Goal: Task Accomplishment & Management: Use online tool/utility

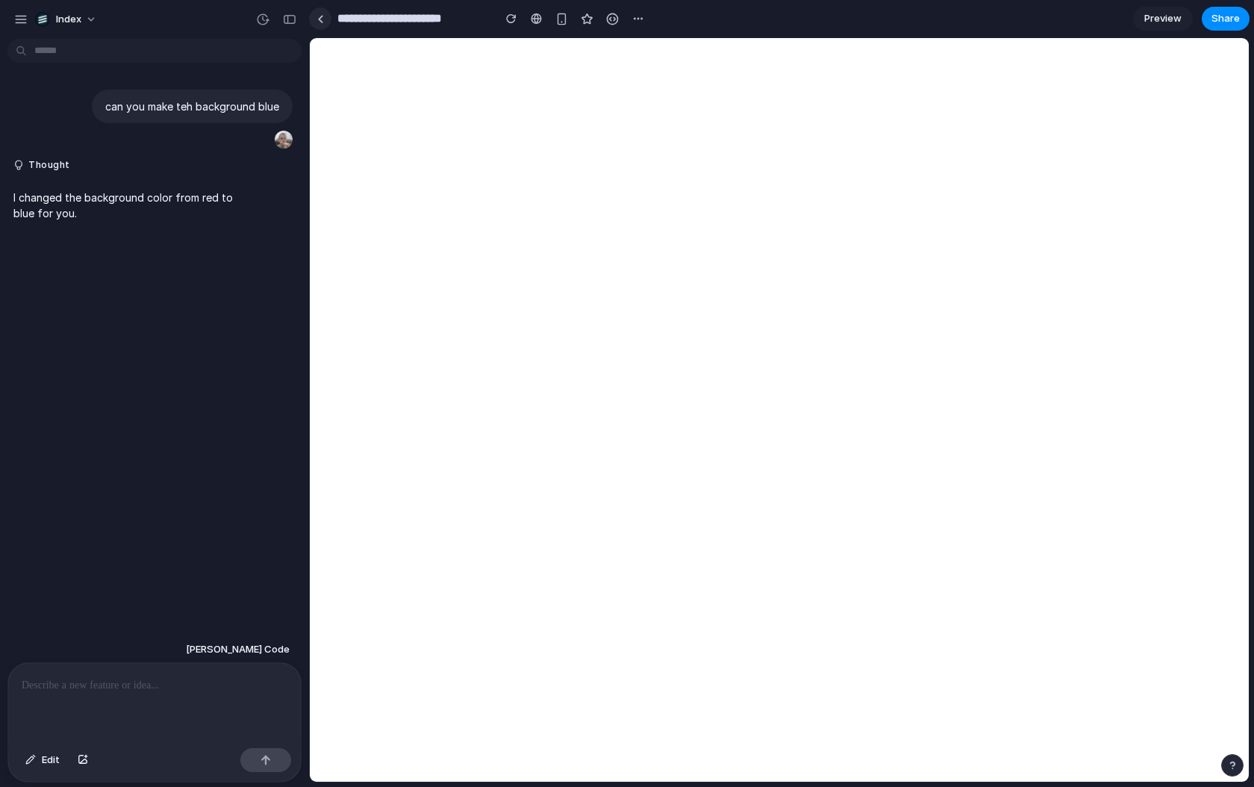
click at [321, 16] on div at bounding box center [320, 19] width 7 height 8
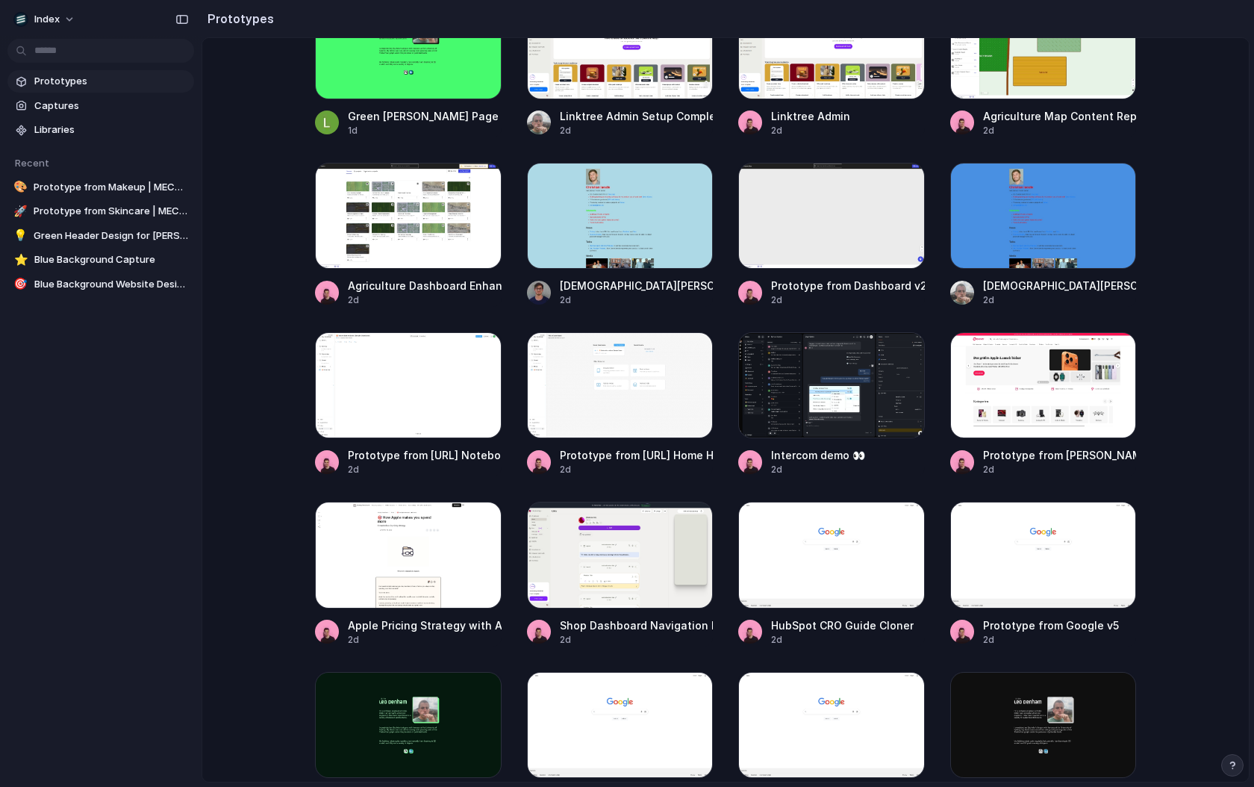
scroll to position [1494, 0]
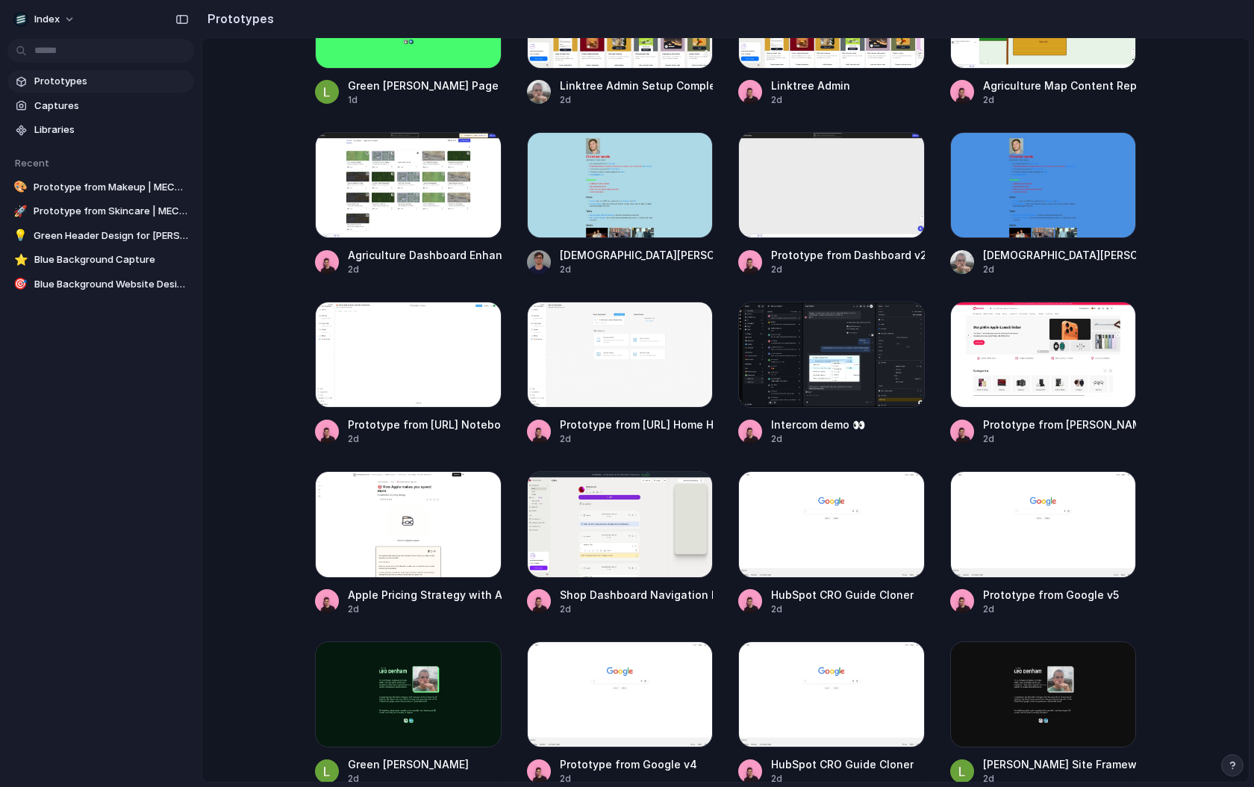
click at [1176, 411] on main "Prototype with your real product Use the browser extension or captures to start…" at bounding box center [726, 409] width 1048 height 745
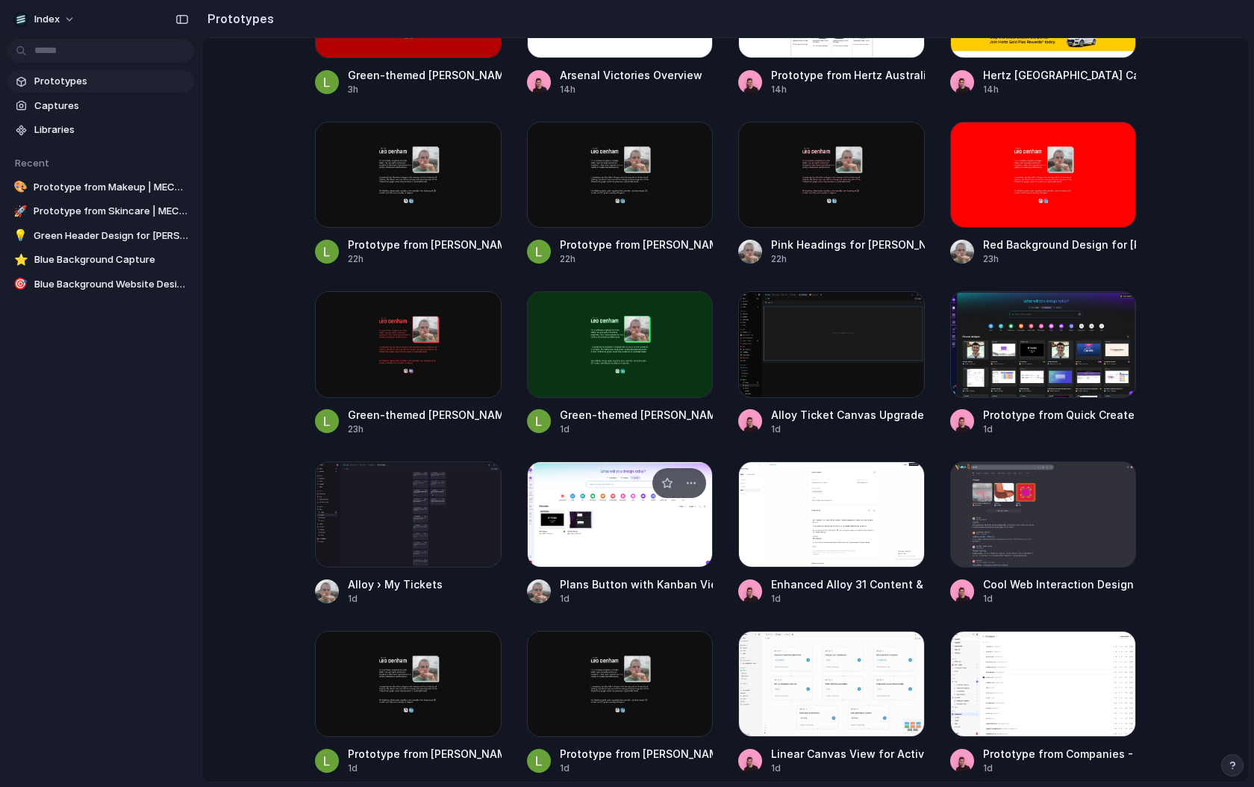
click at [625, 576] on div "Plans Button with Kanban View" at bounding box center [637, 584] width 154 height 16
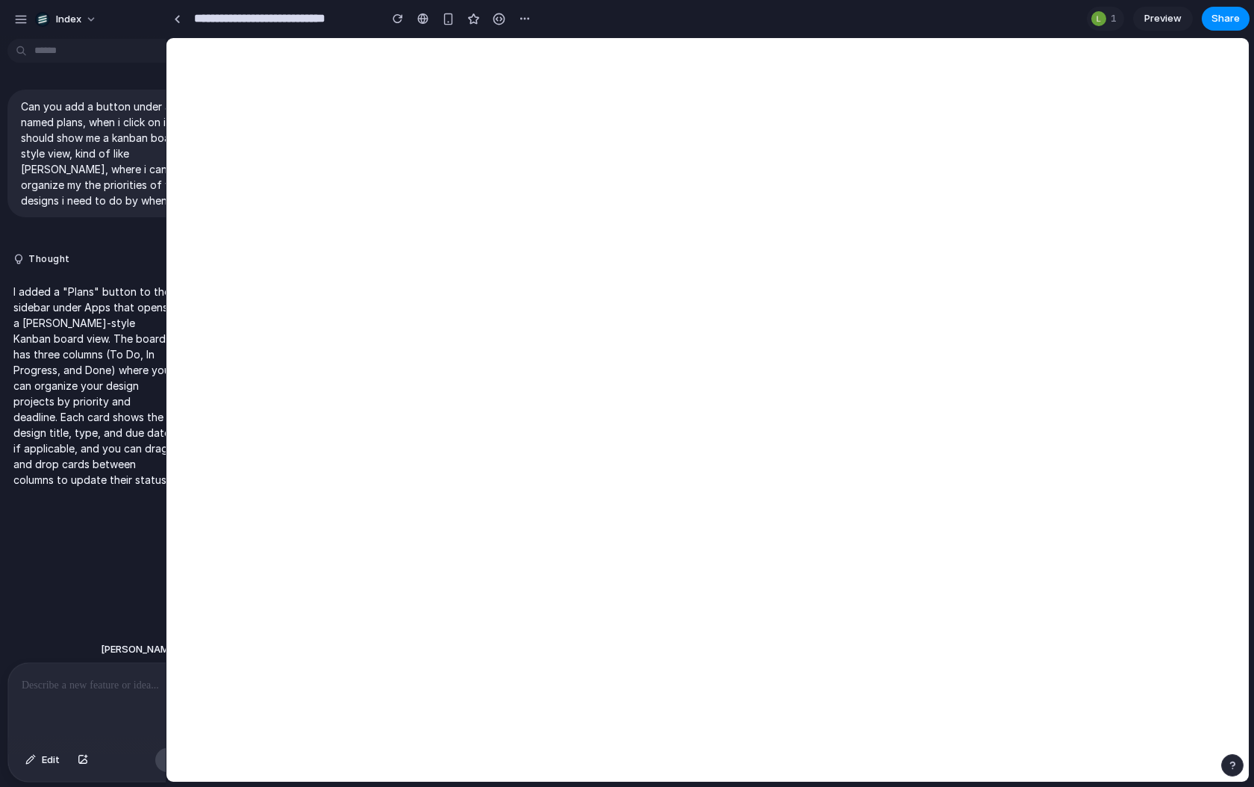
drag, startPoint x: 308, startPoint y: 262, endPoint x: 153, endPoint y: 260, distance: 154.5
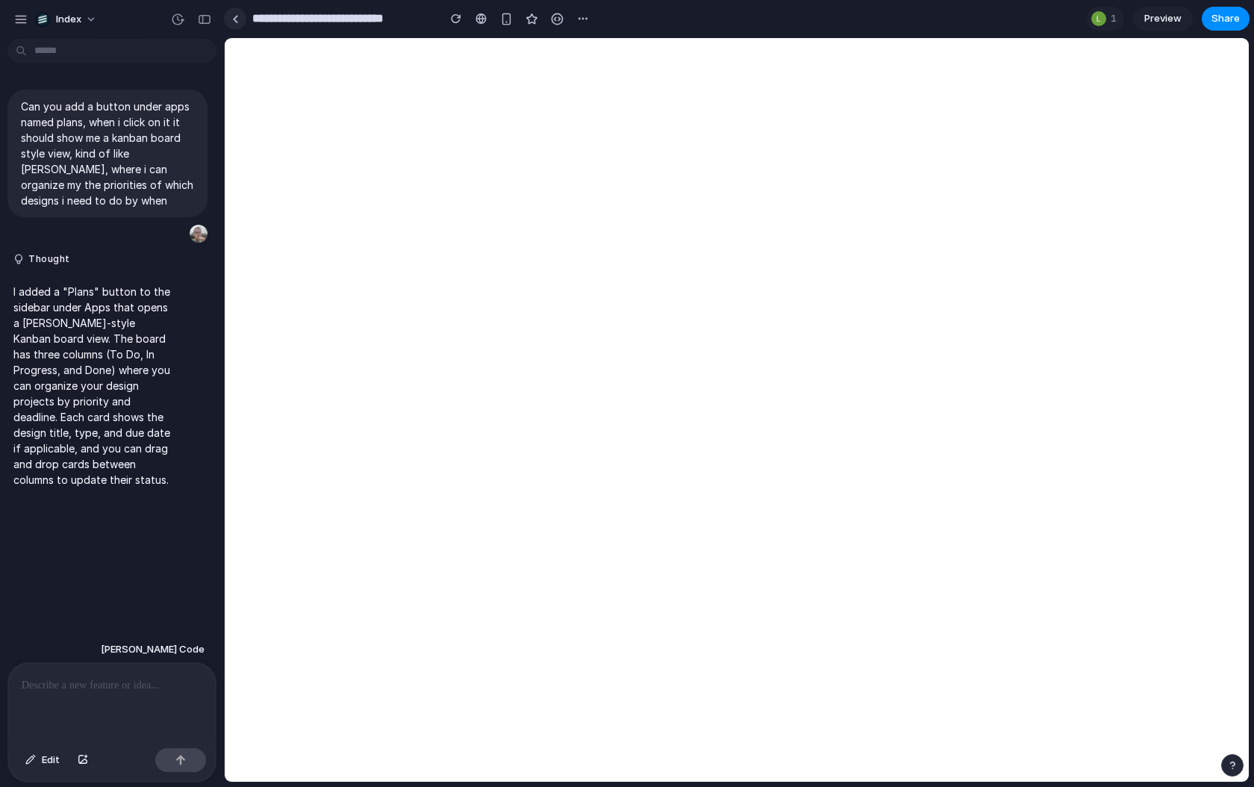
click at [235, 15] on div at bounding box center [235, 19] width 7 height 8
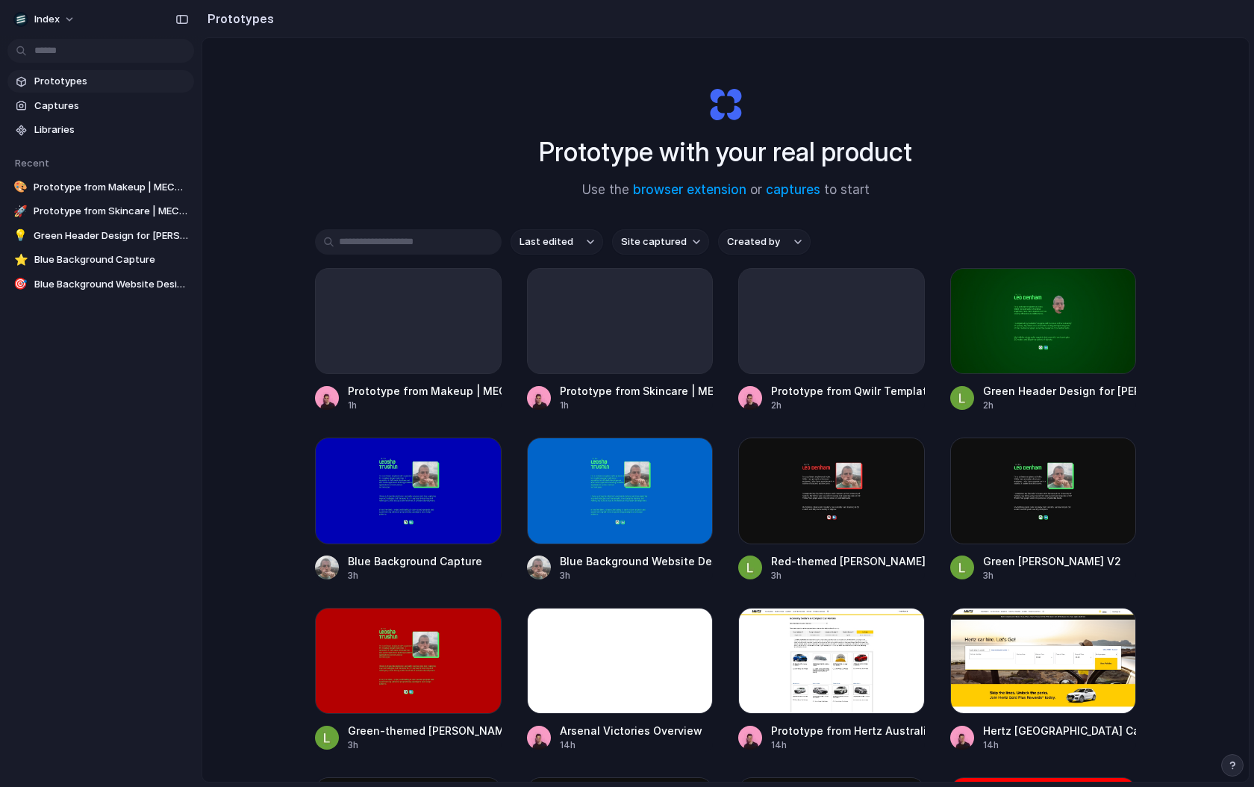
click at [255, 495] on div "Prototype with your real product Use the browser extension or captures to start…" at bounding box center [725, 449] width 1047 height 823
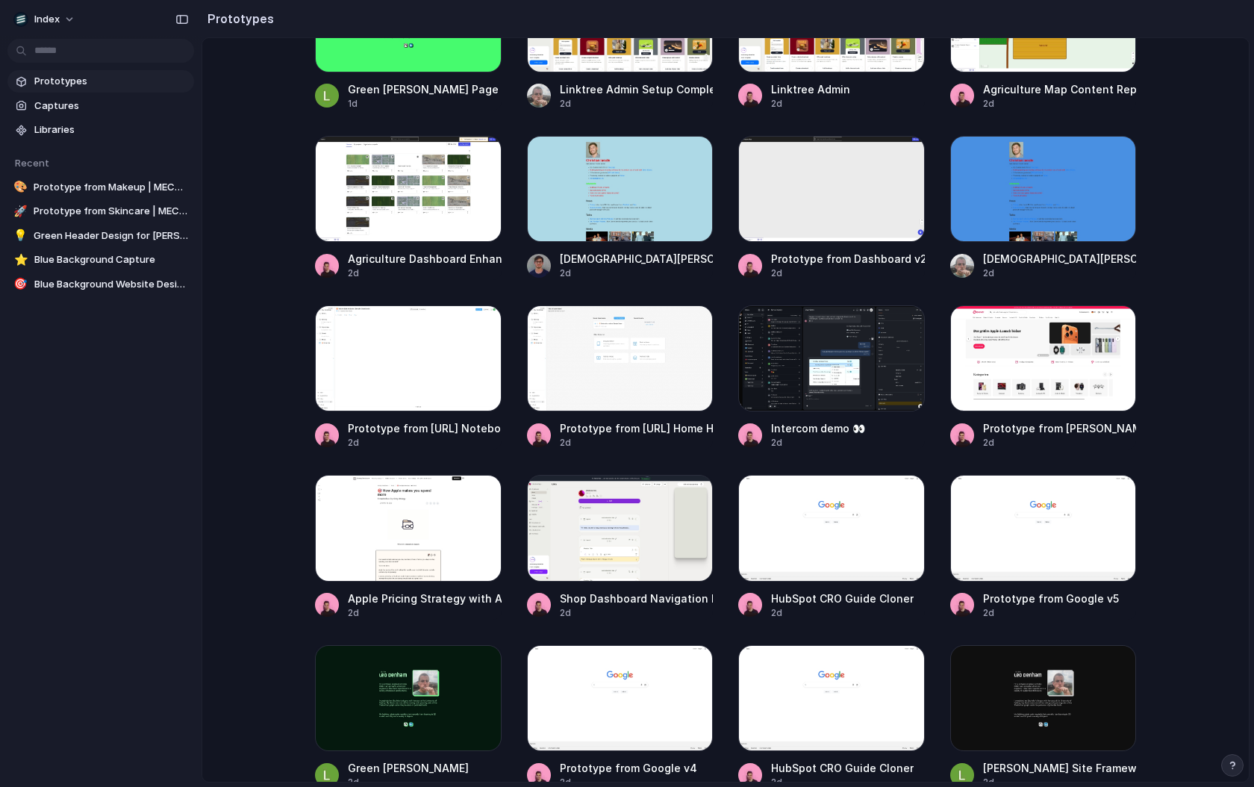
scroll to position [655, 0]
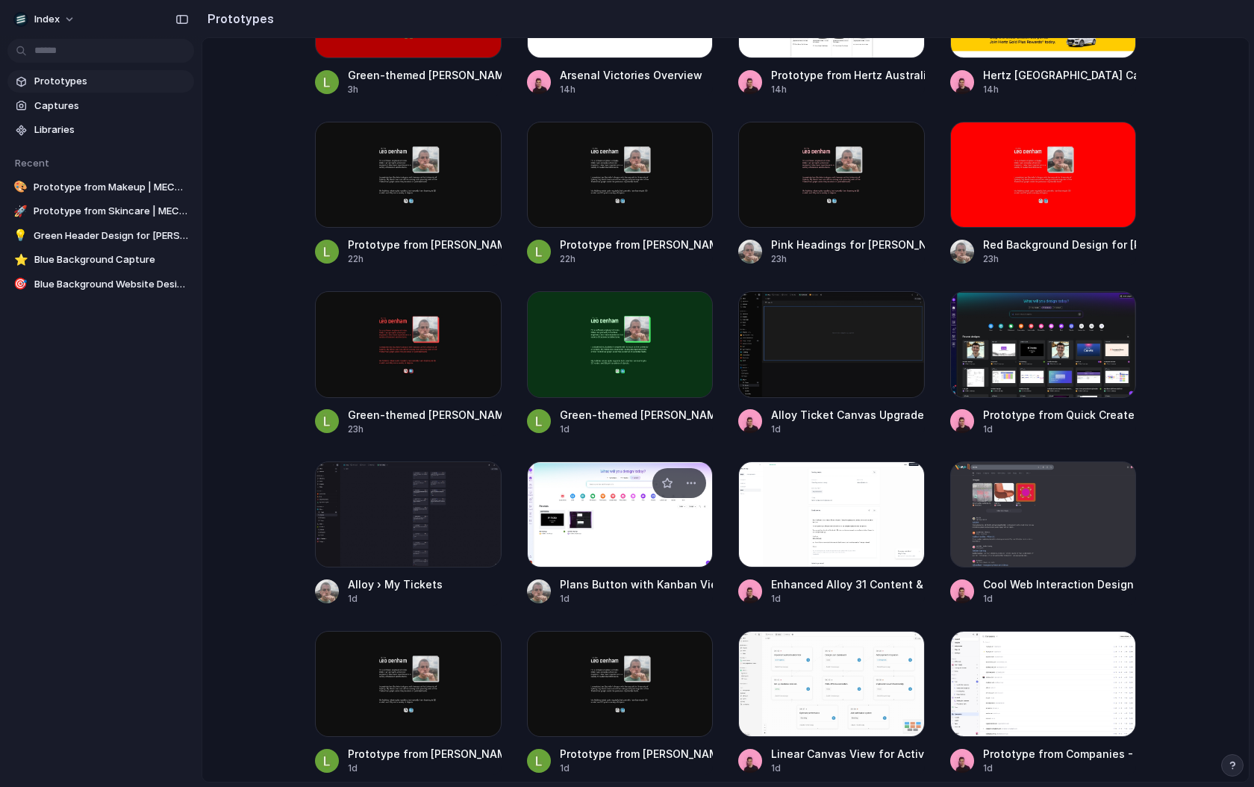
click at [577, 476] on div at bounding box center [620, 514] width 187 height 106
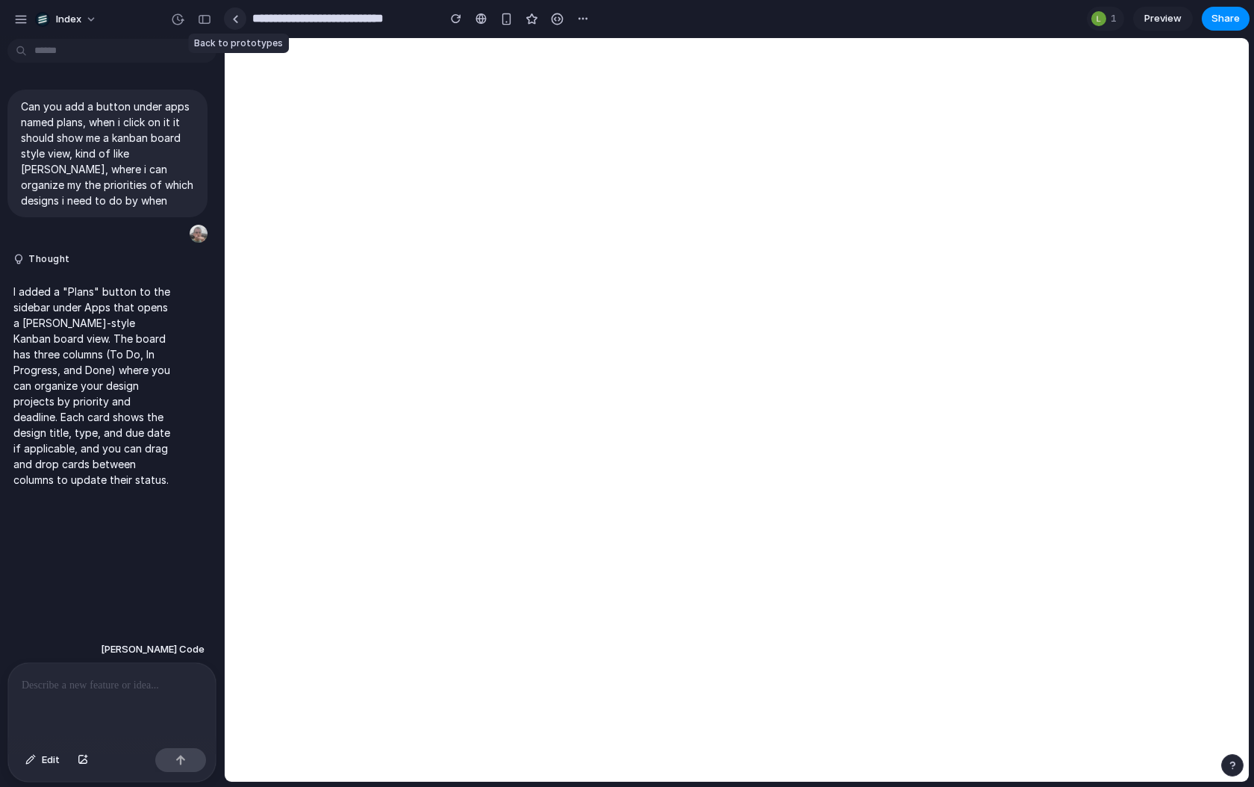
click at [237, 21] on div at bounding box center [235, 19] width 7 height 8
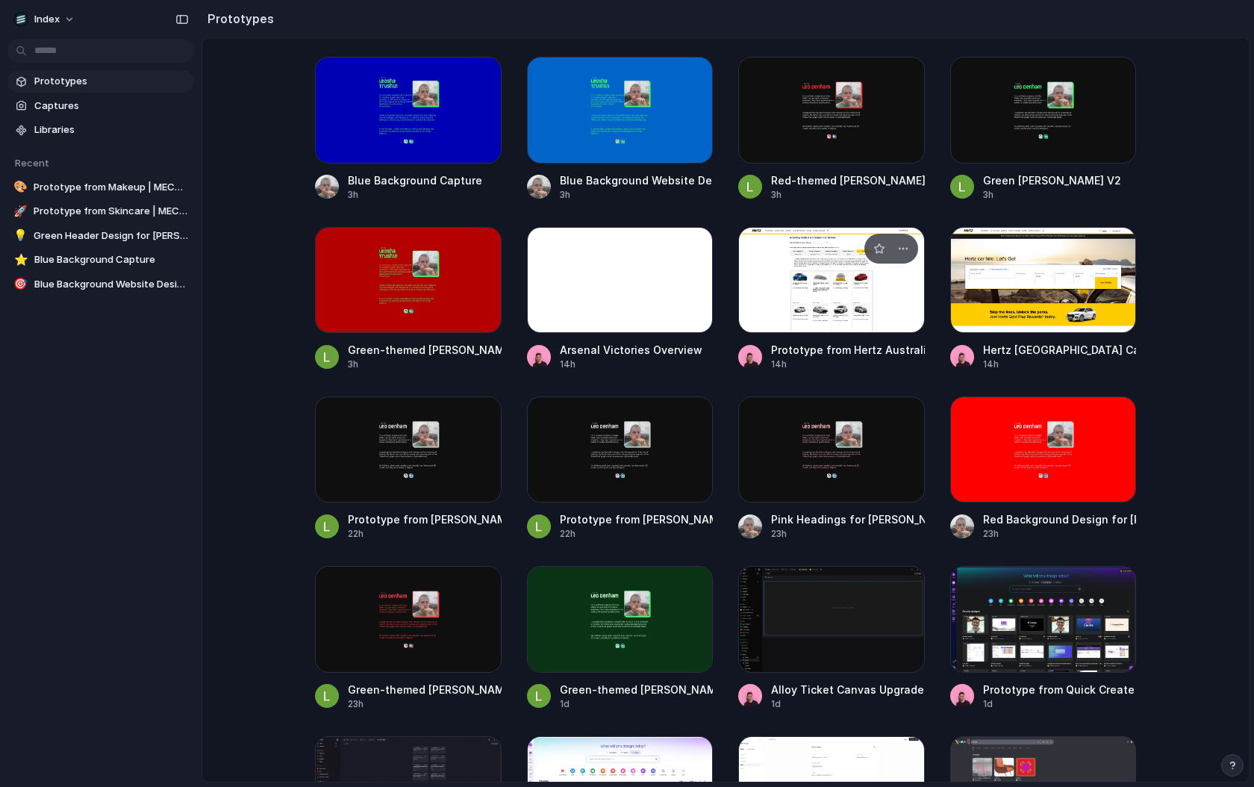
scroll to position [386, 0]
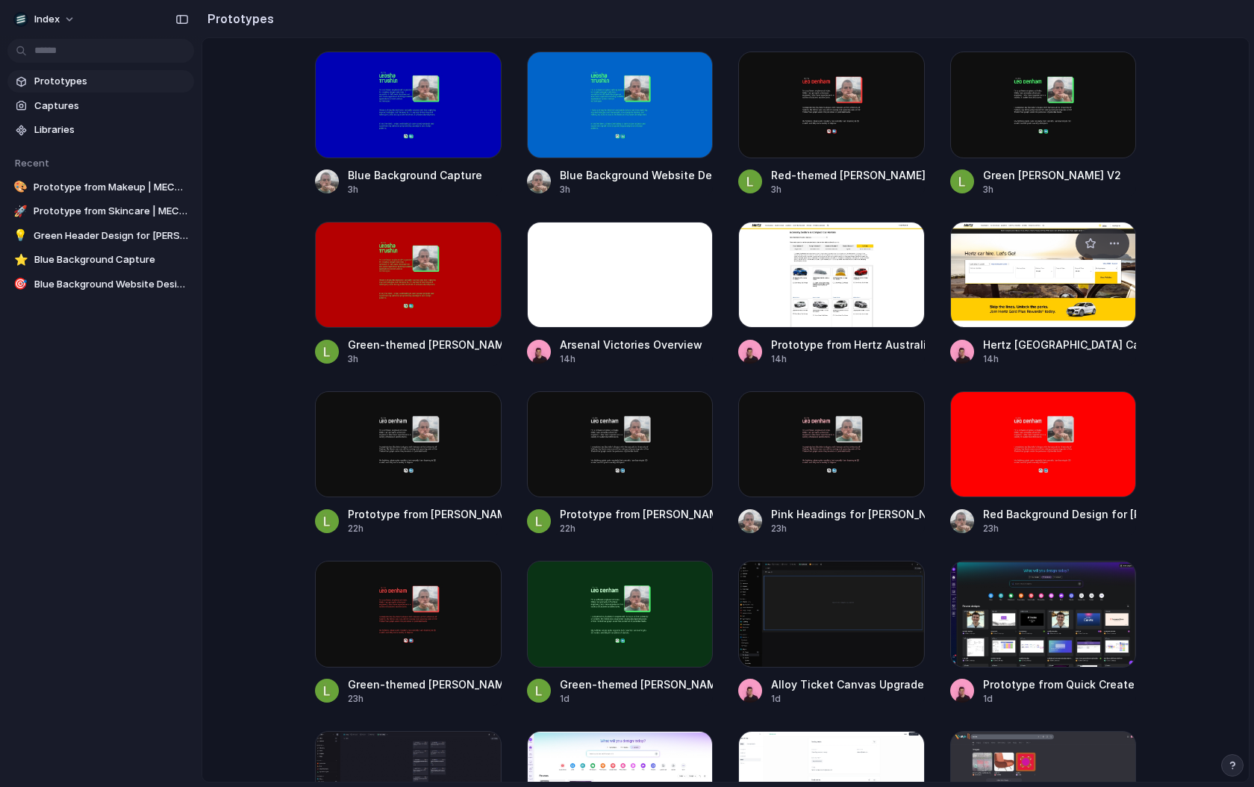
click at [1024, 269] on div at bounding box center [1043, 275] width 187 height 106
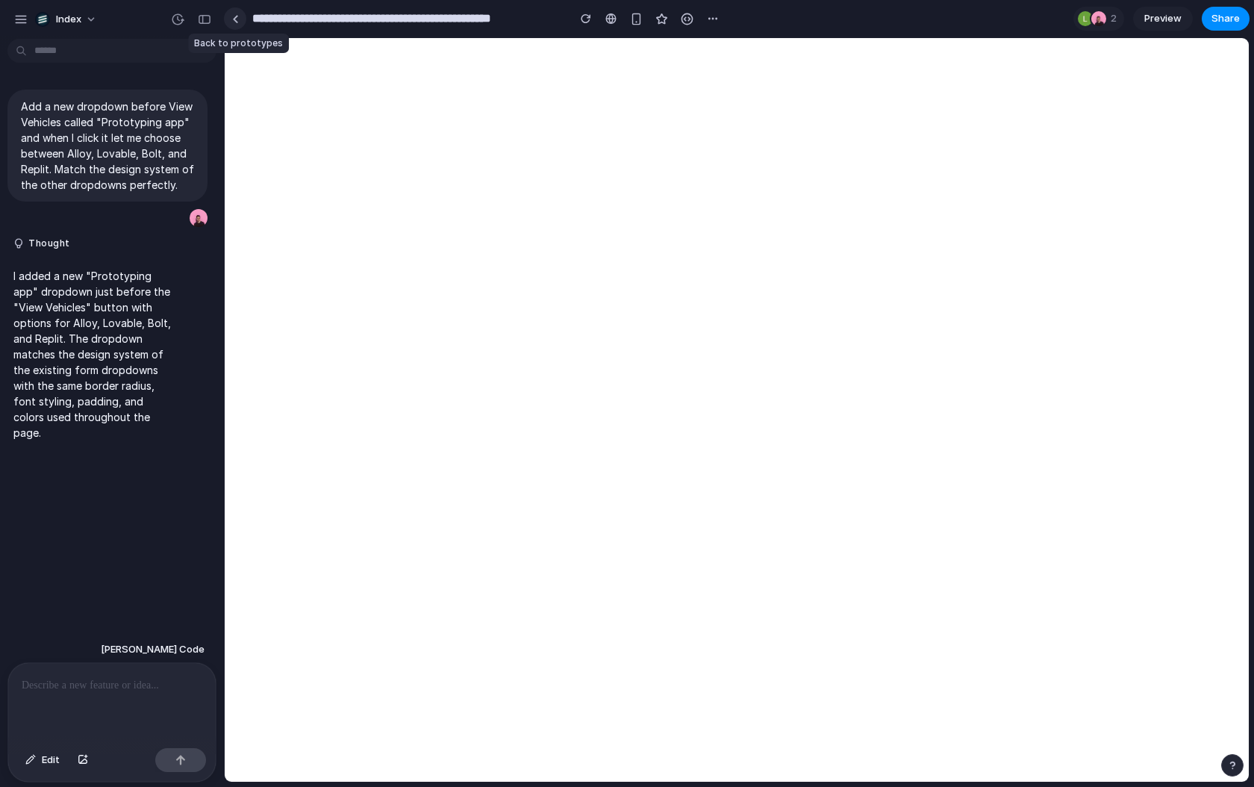
click at [234, 24] on link at bounding box center [235, 18] width 22 height 22
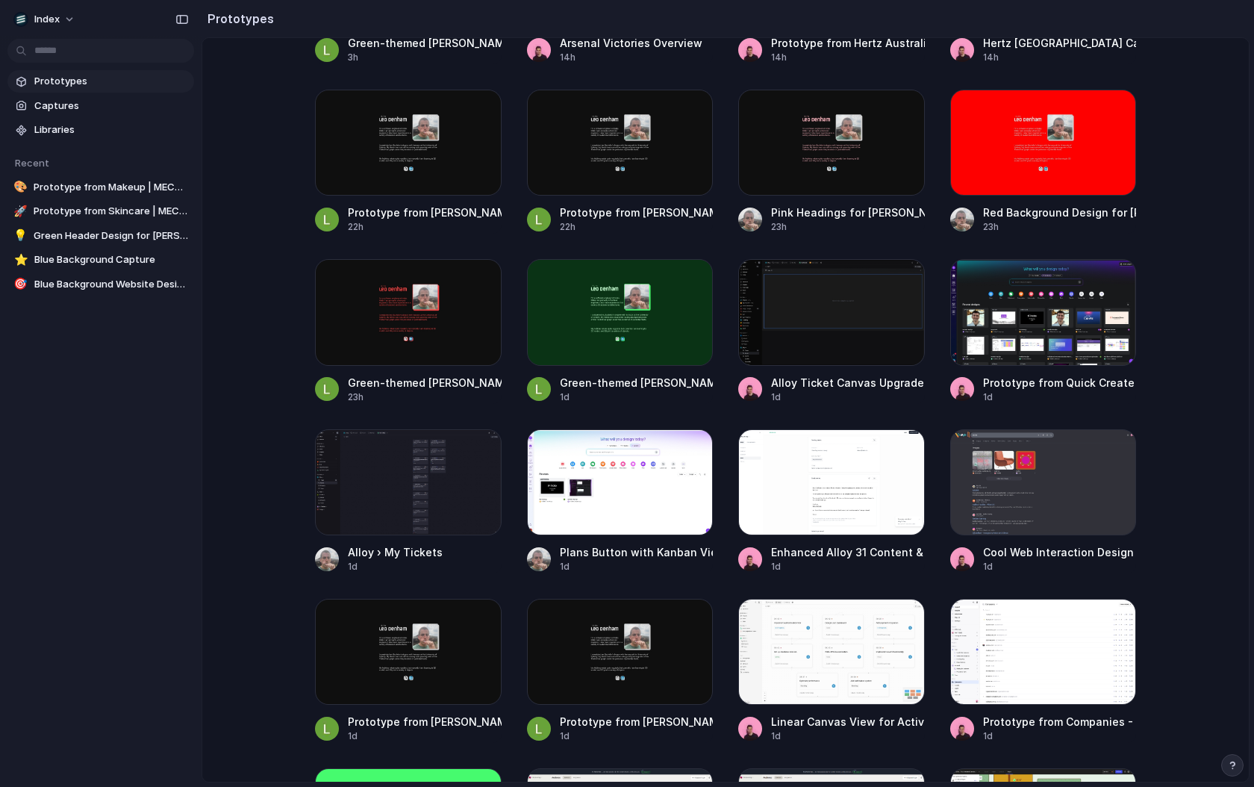
scroll to position [838, 0]
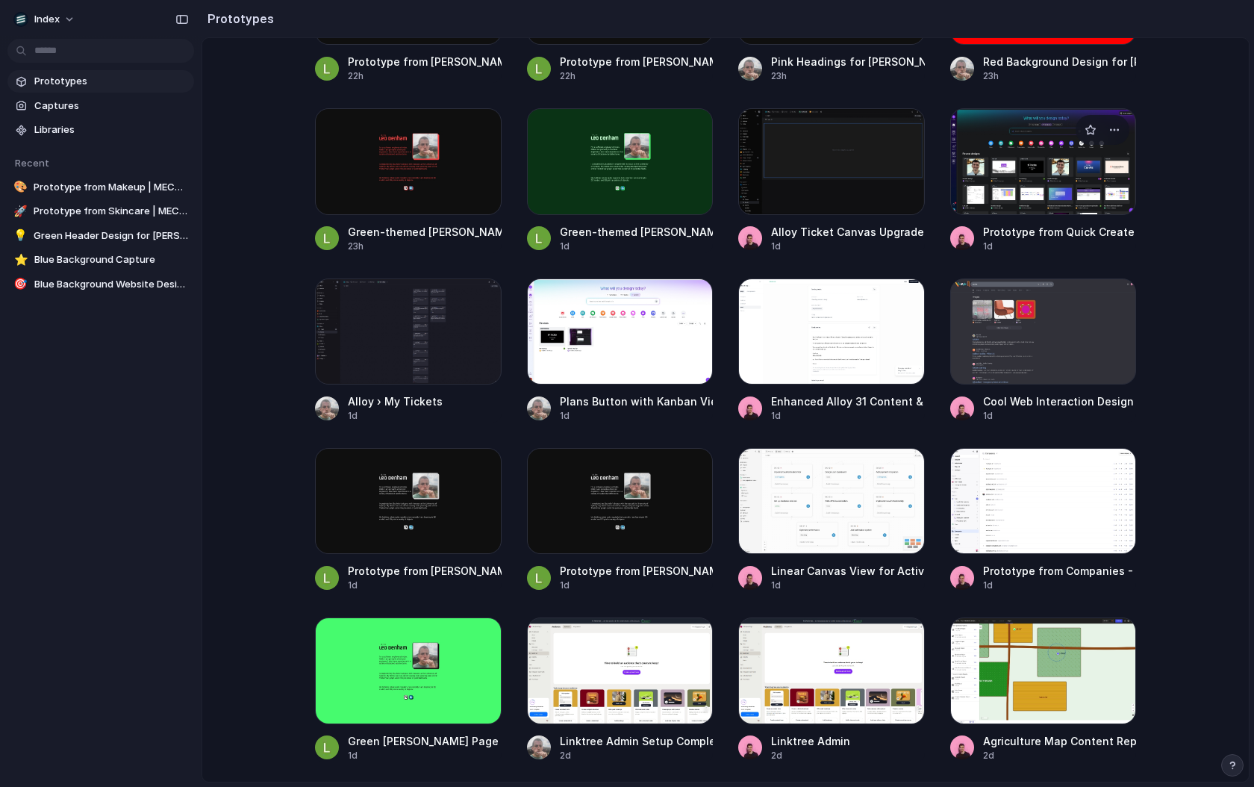
click at [1043, 190] on div at bounding box center [1043, 161] width 187 height 106
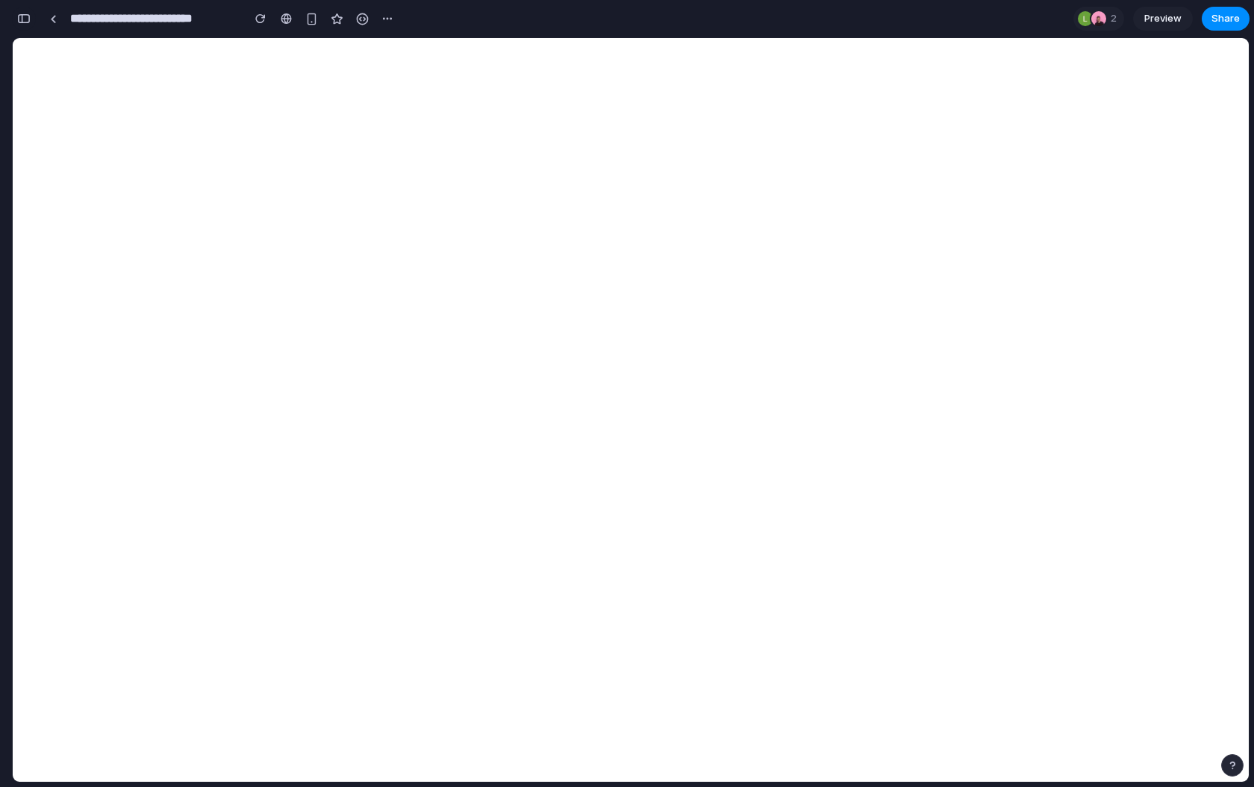
click at [26, 13] on button "button" at bounding box center [24, 19] width 24 height 24
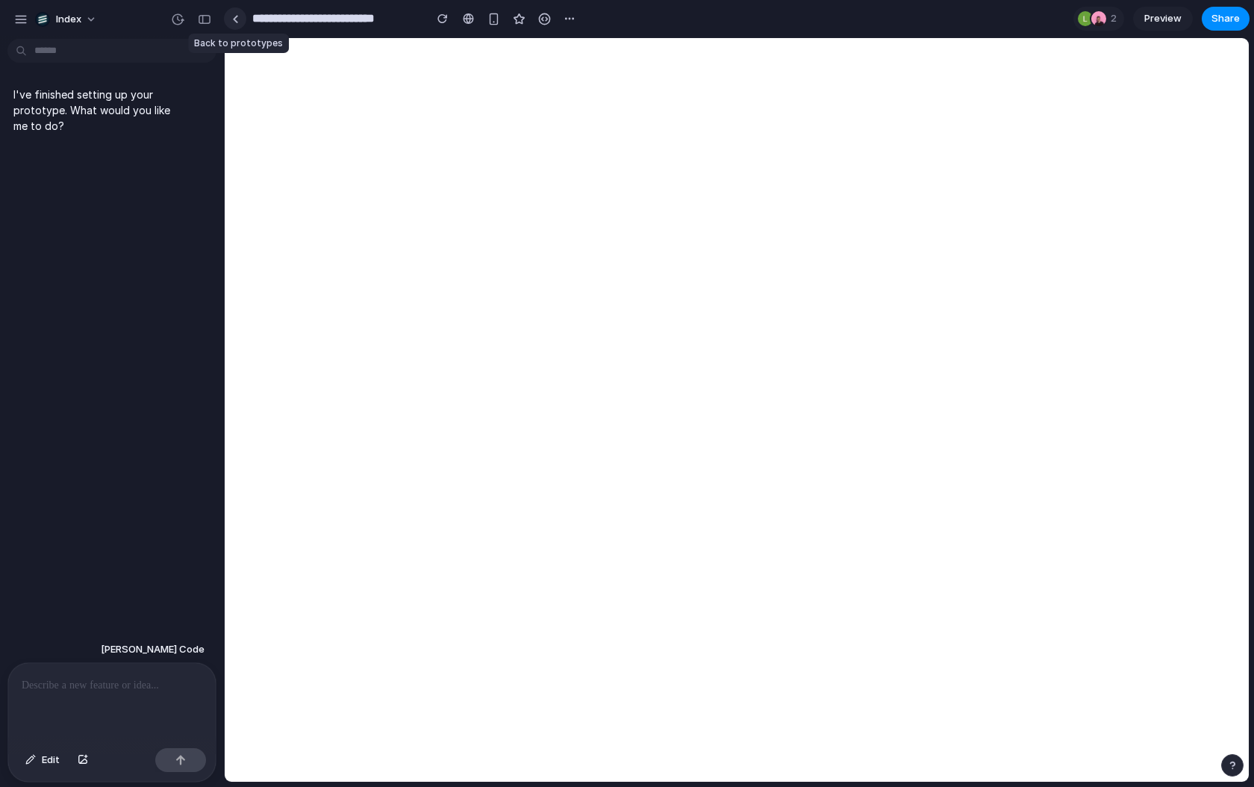
click at [235, 24] on link at bounding box center [235, 18] width 22 height 22
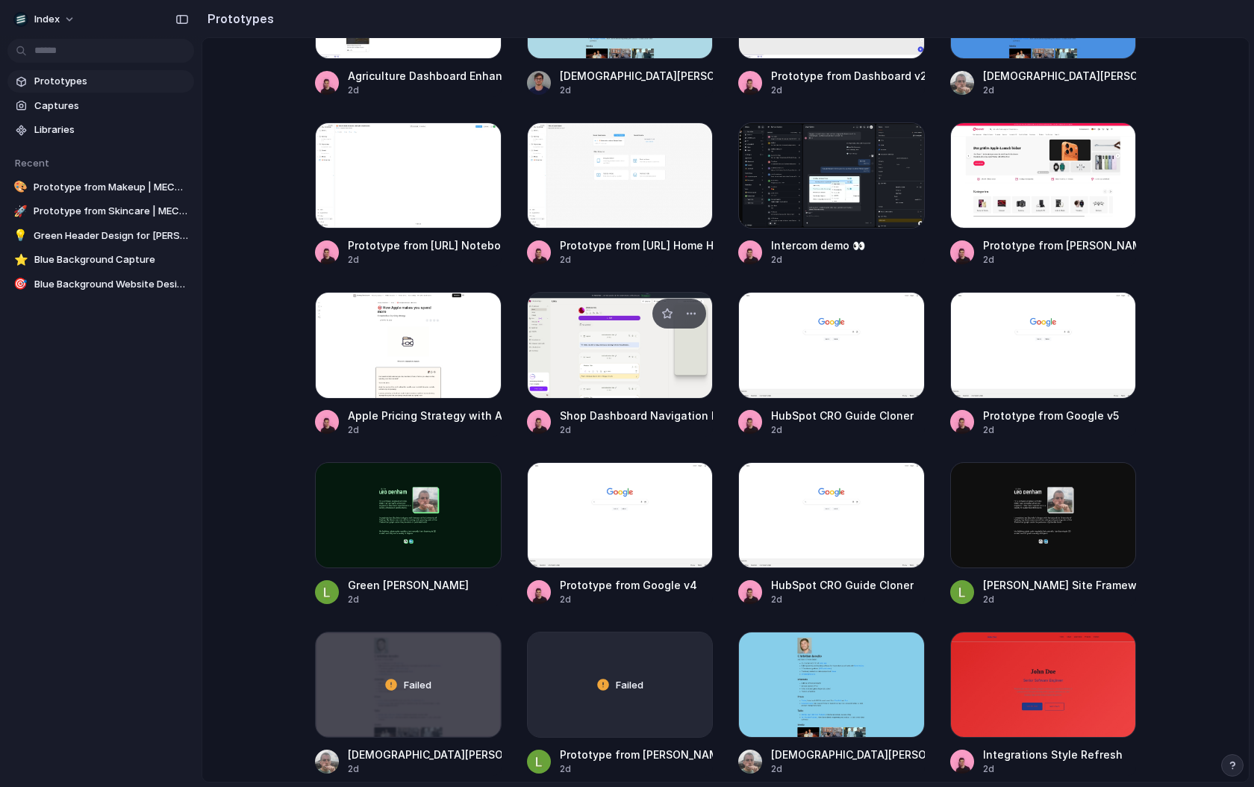
scroll to position [1687, 0]
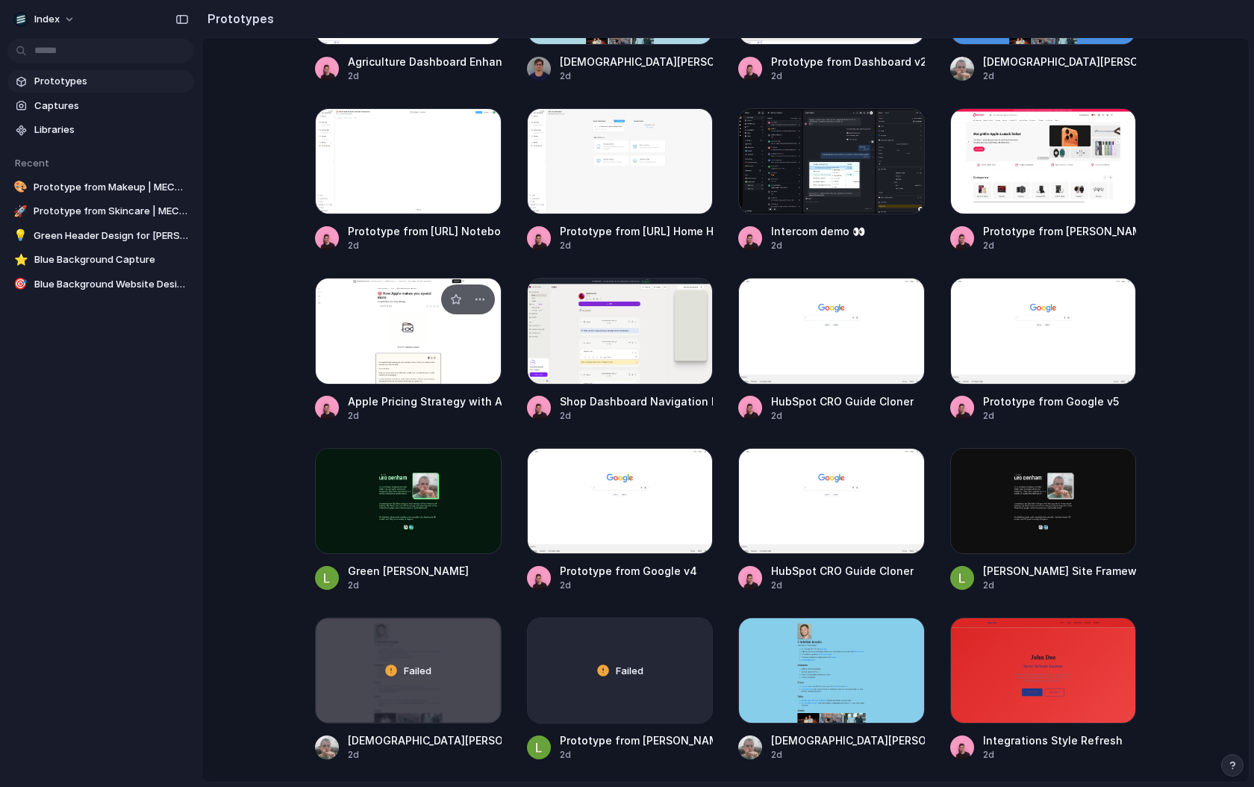
click at [402, 350] on div at bounding box center [408, 331] width 187 height 106
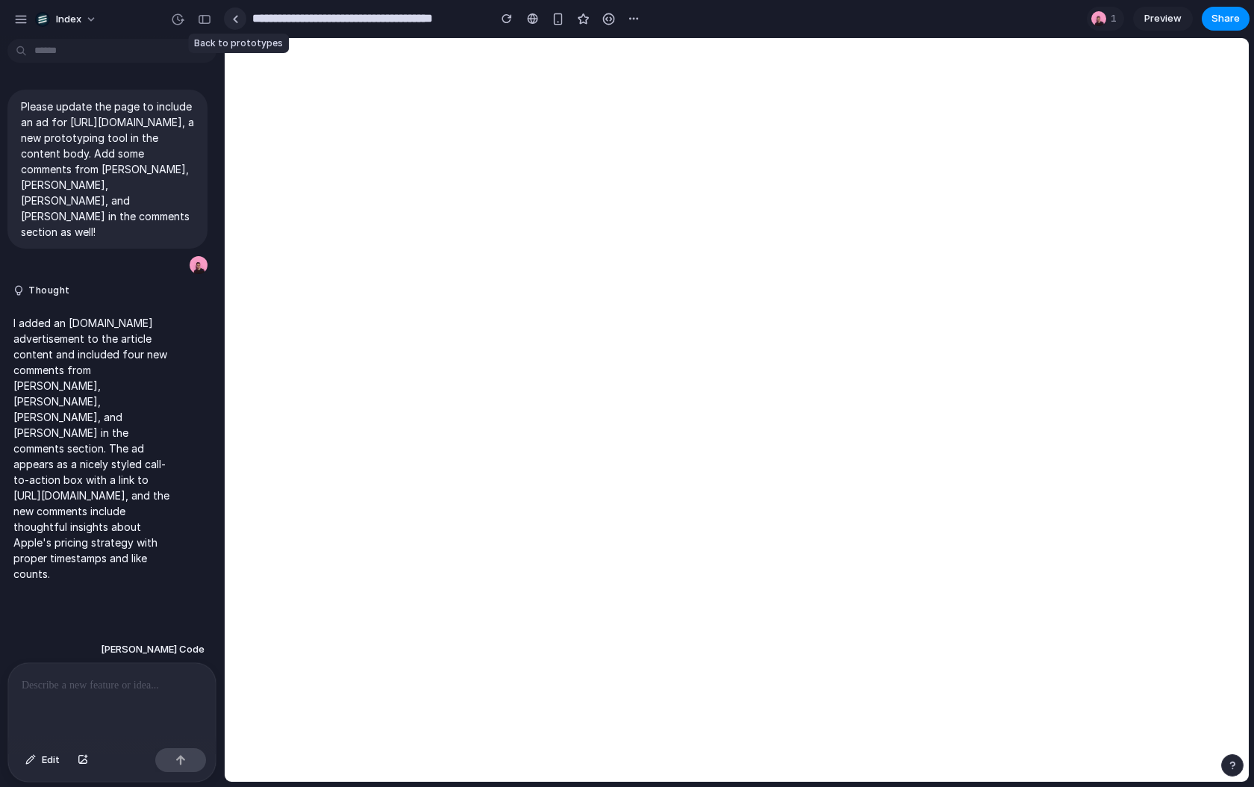
click at [243, 22] on link at bounding box center [235, 18] width 22 height 22
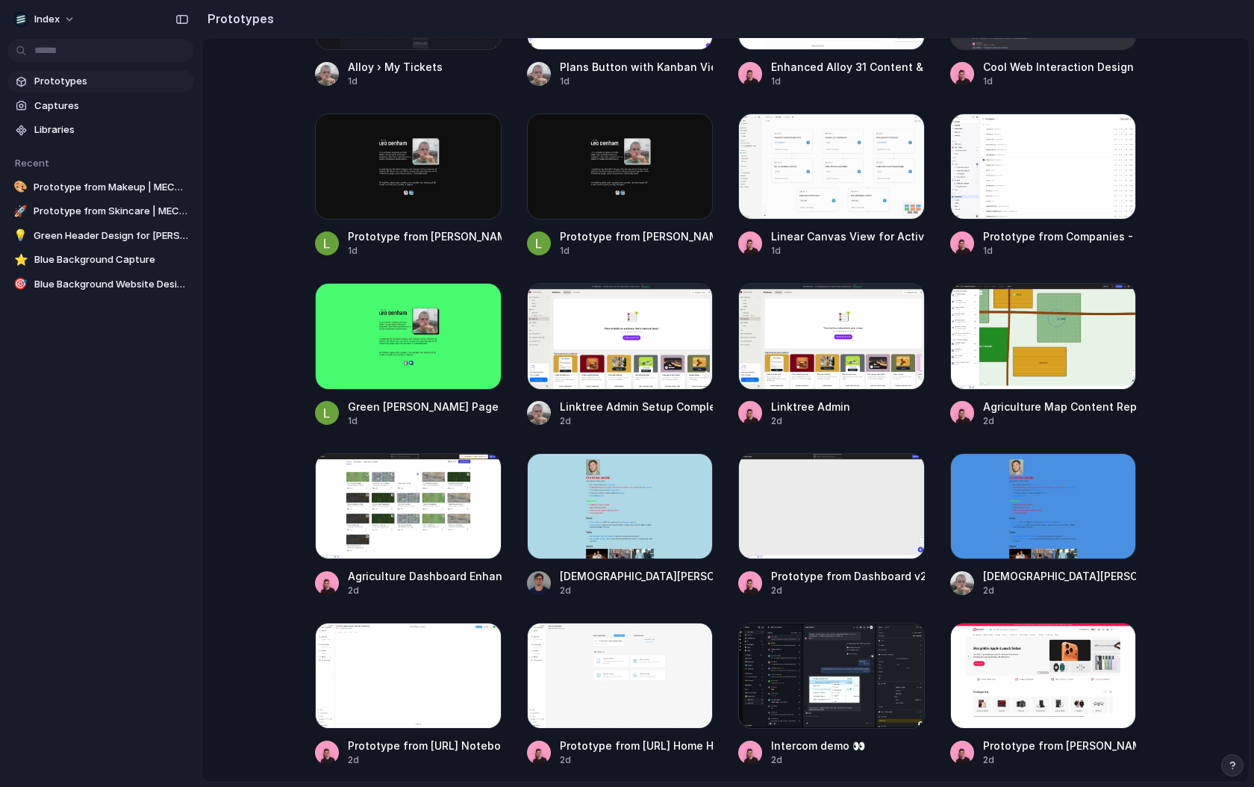
scroll to position [1400, 0]
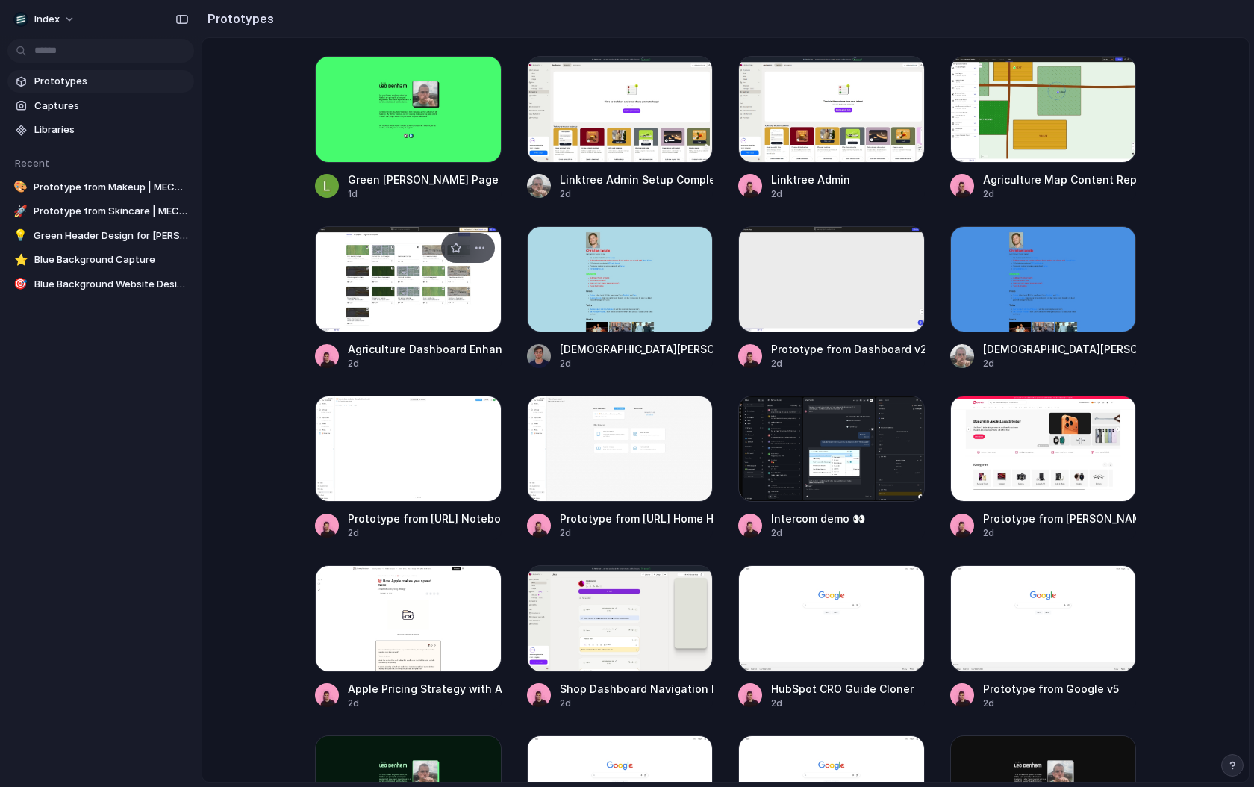
click at [431, 328] on link "Agriculture Dashboard Enhancements 2d" at bounding box center [408, 298] width 187 height 144
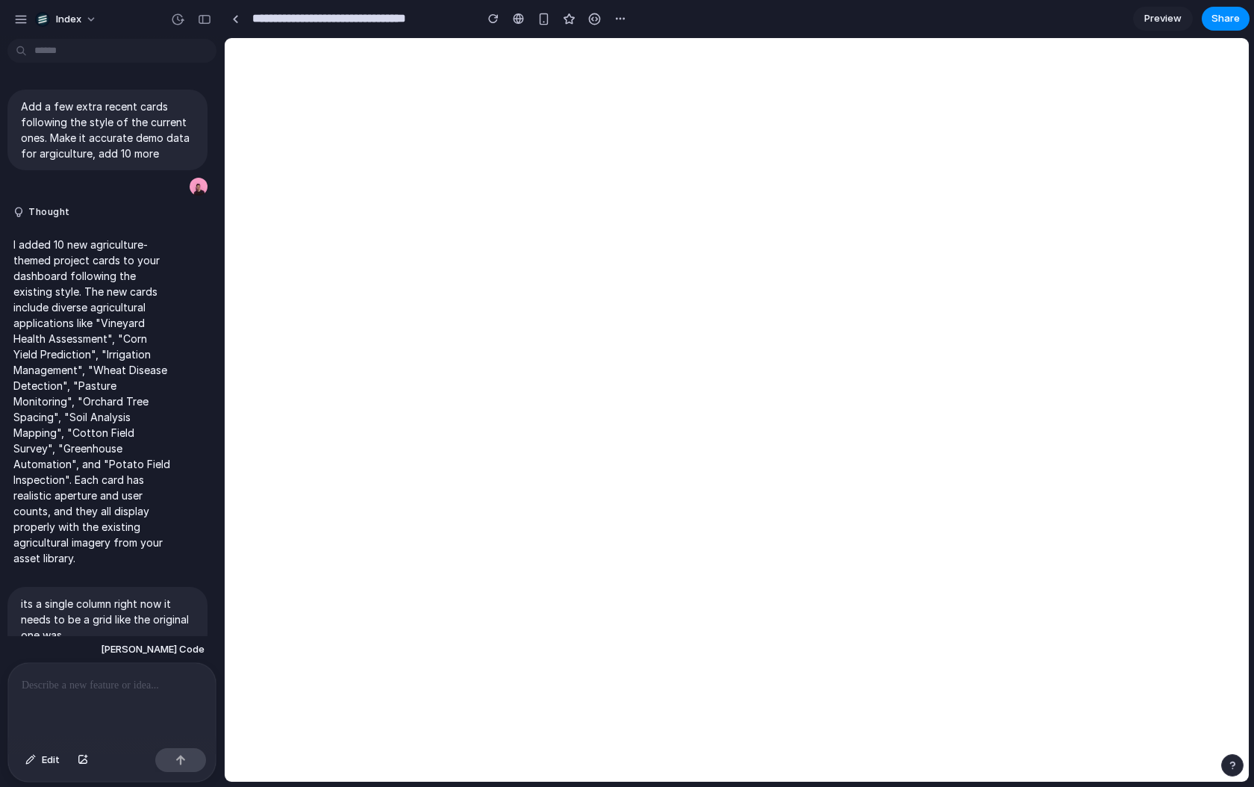
scroll to position [394, 0]
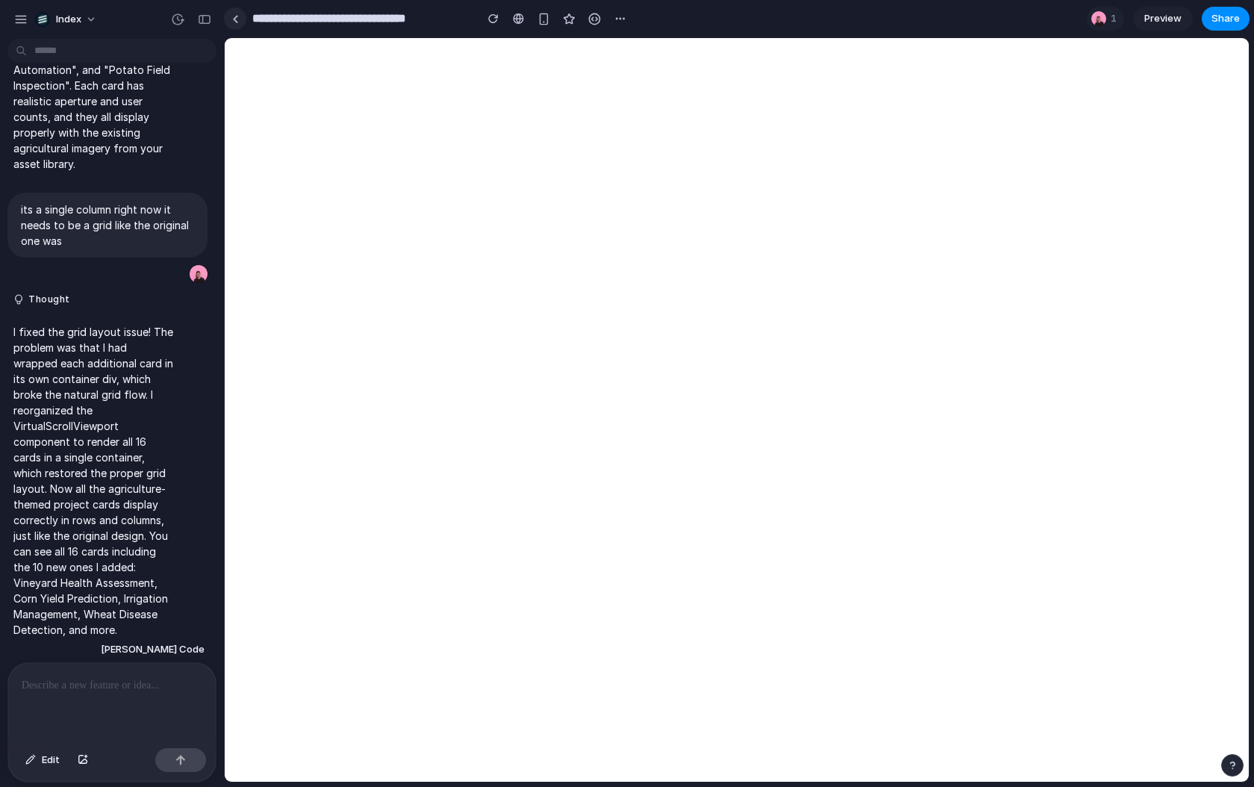
click at [232, 23] on link at bounding box center [235, 18] width 22 height 22
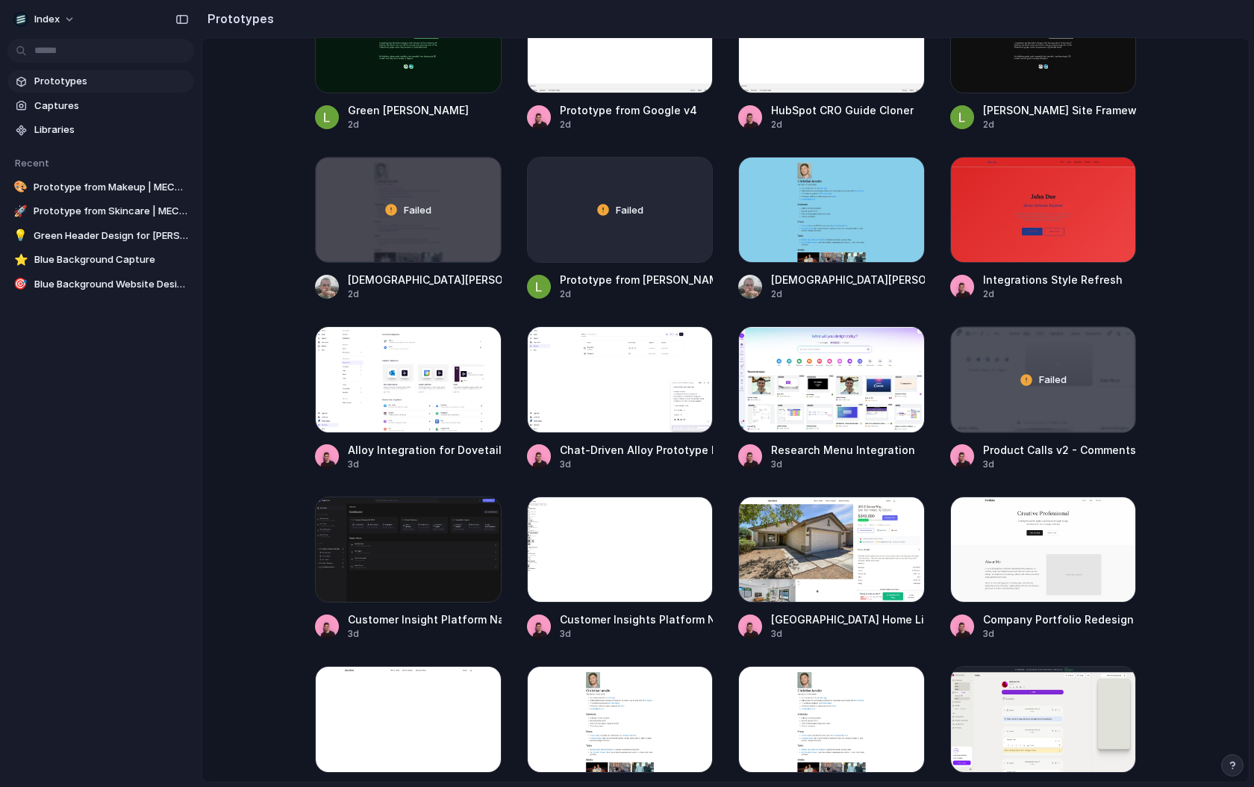
scroll to position [2399, 0]
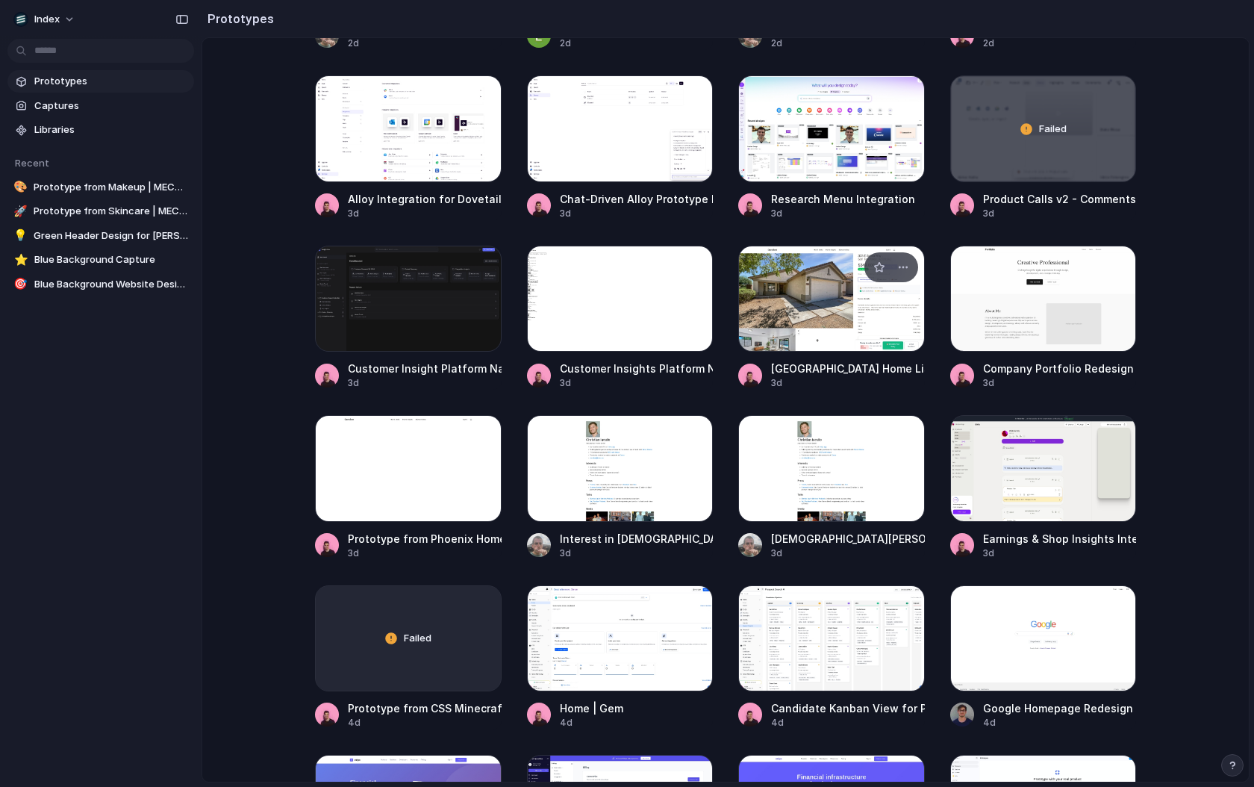
click at [755, 305] on div at bounding box center [831, 299] width 187 height 106
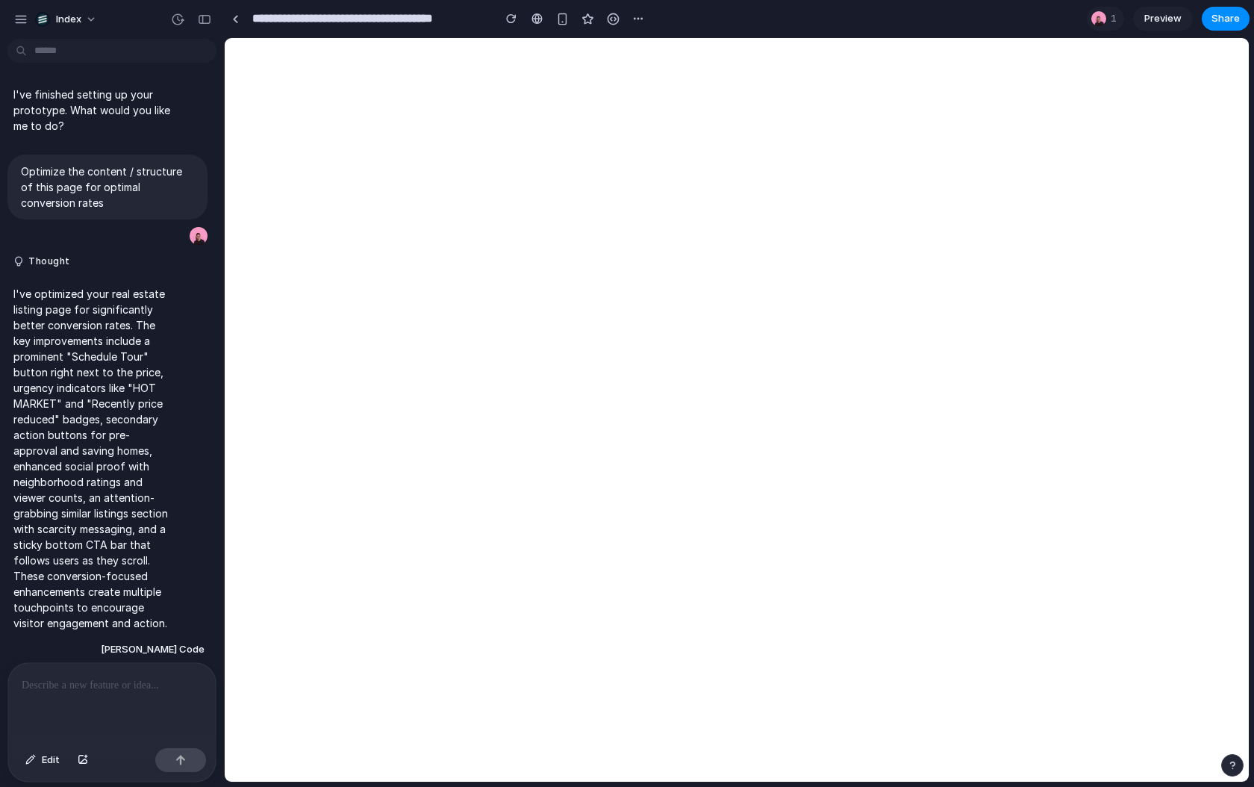
scroll to position [9, 0]
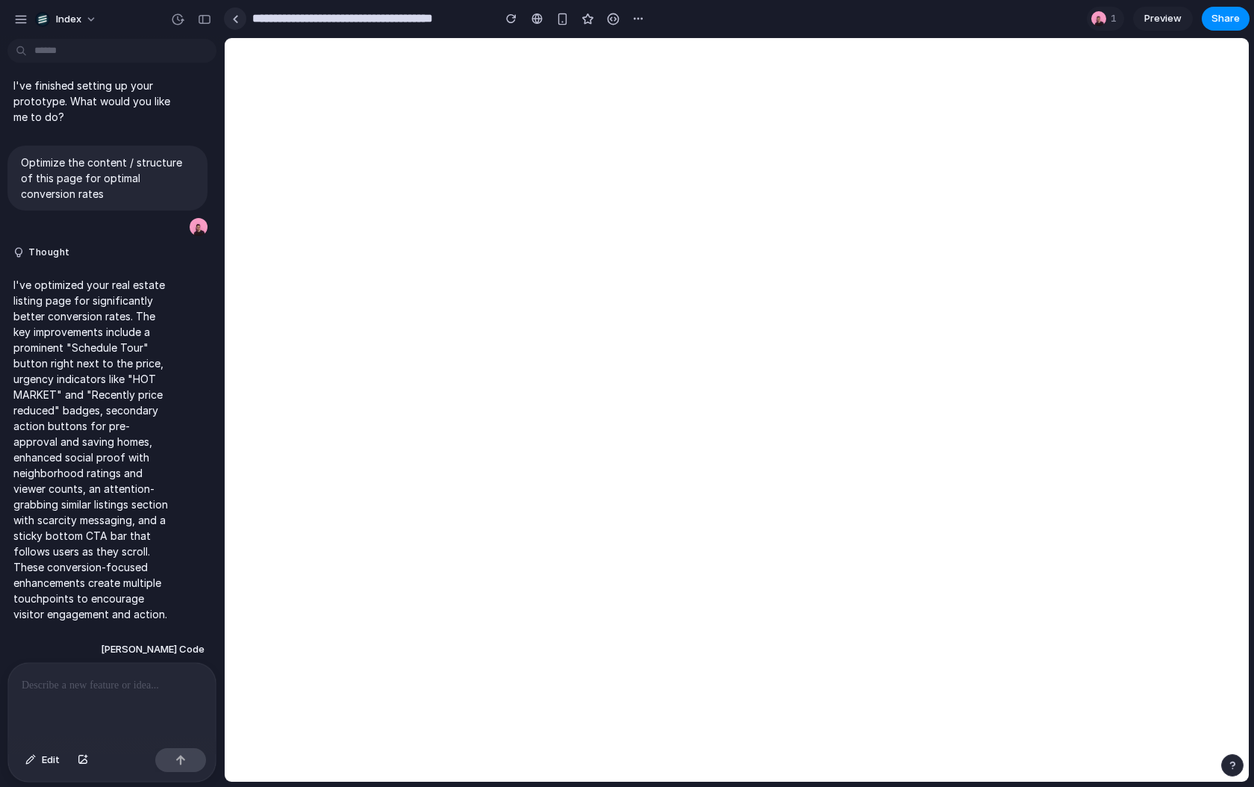
click at [240, 24] on link at bounding box center [235, 18] width 22 height 22
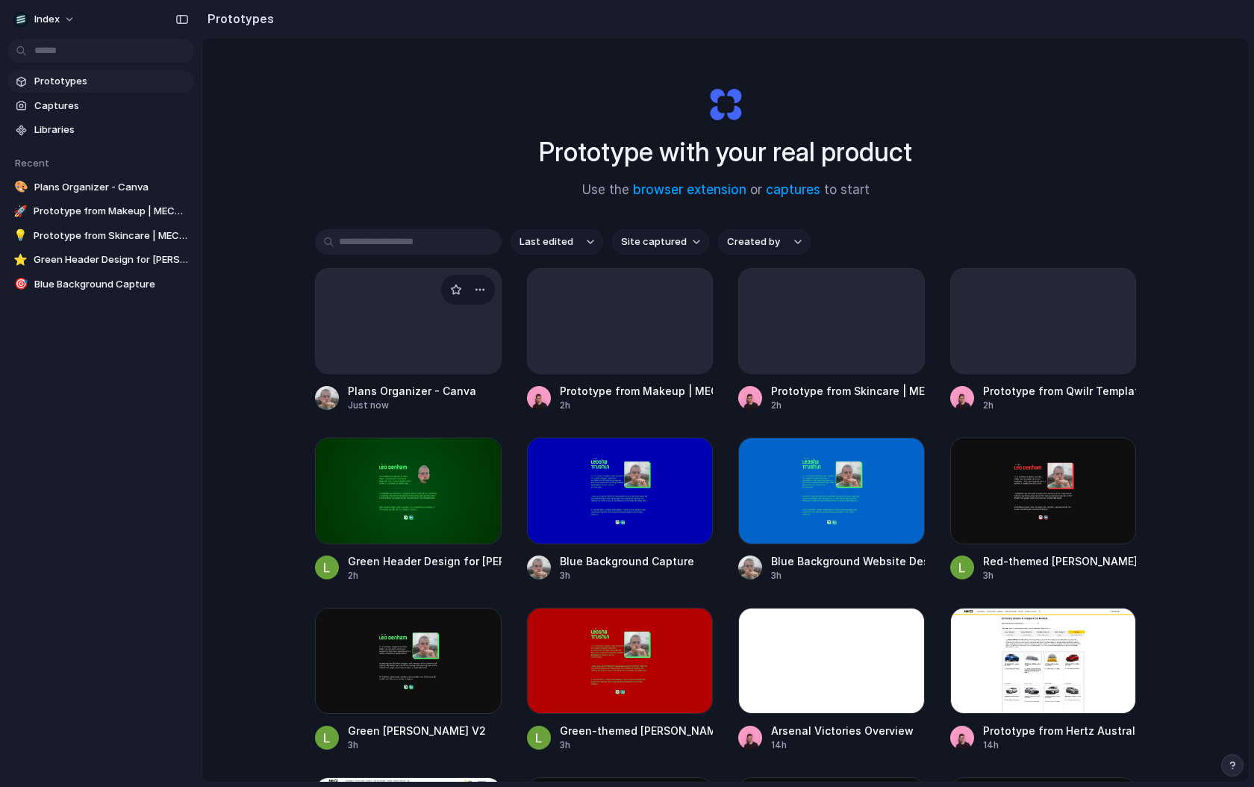
click at [351, 343] on div at bounding box center [408, 321] width 187 height 106
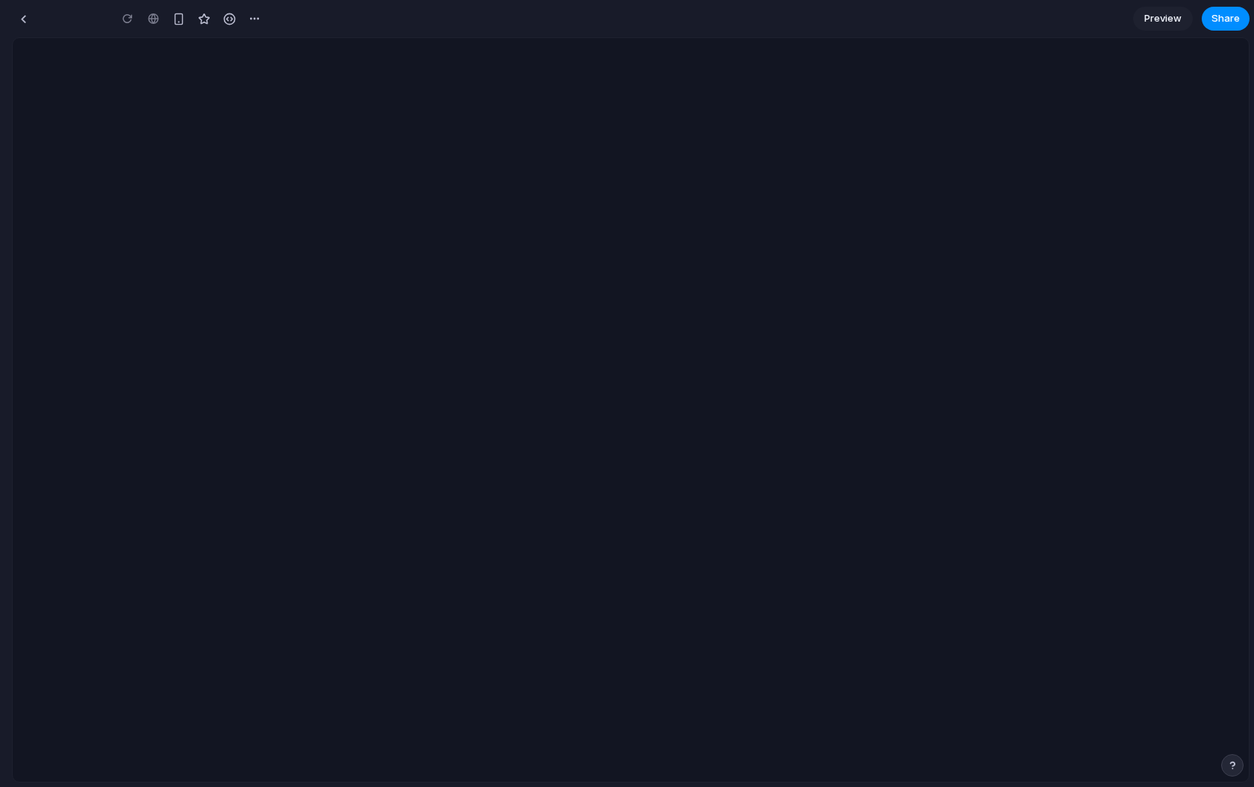
type input "**********"
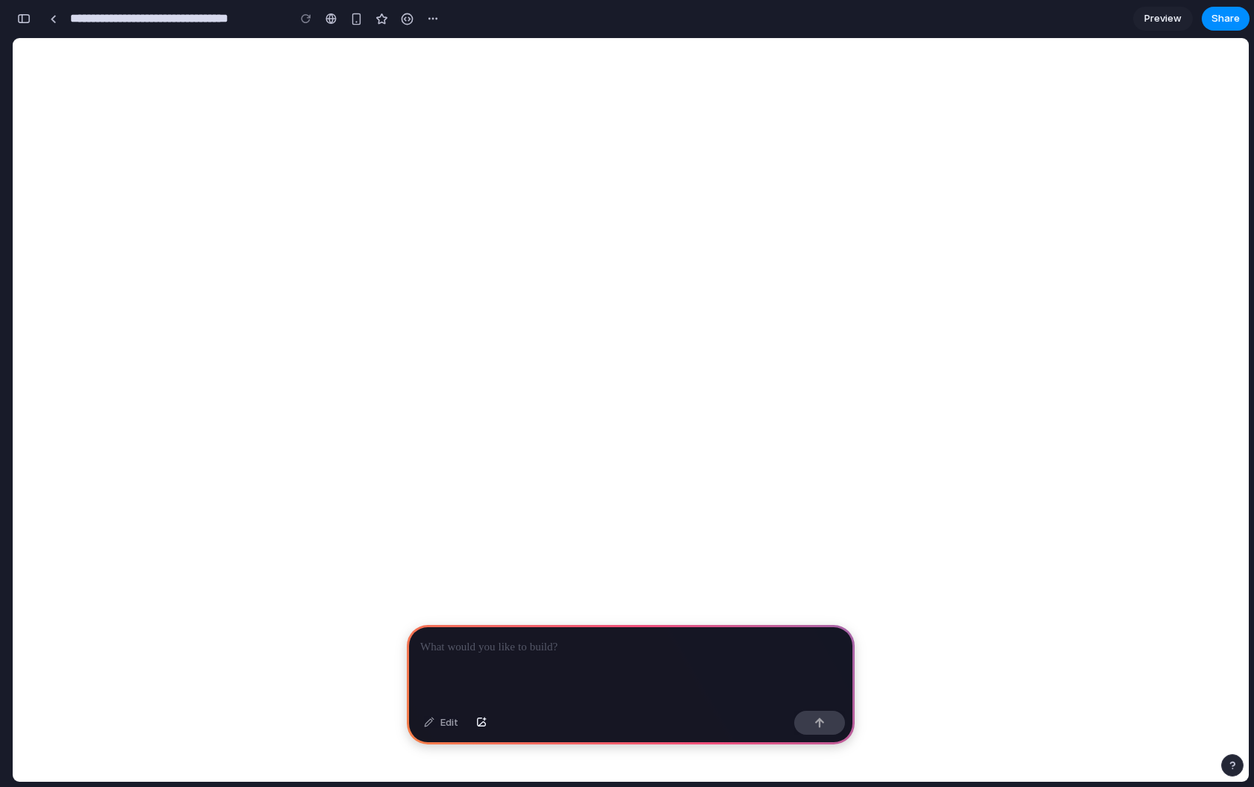
click at [540, 652] on p at bounding box center [630, 647] width 421 height 18
click at [448, 652] on p at bounding box center [630, 647] width 421 height 18
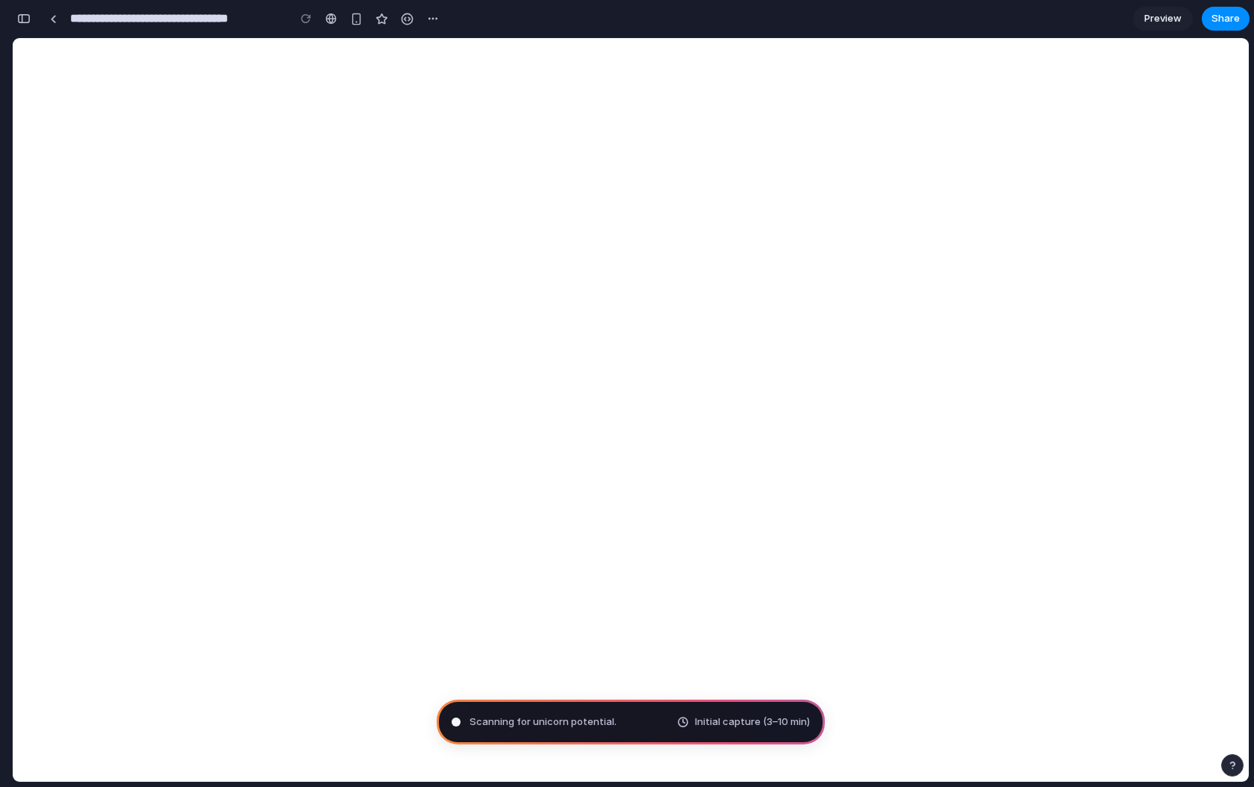
type input "**********"
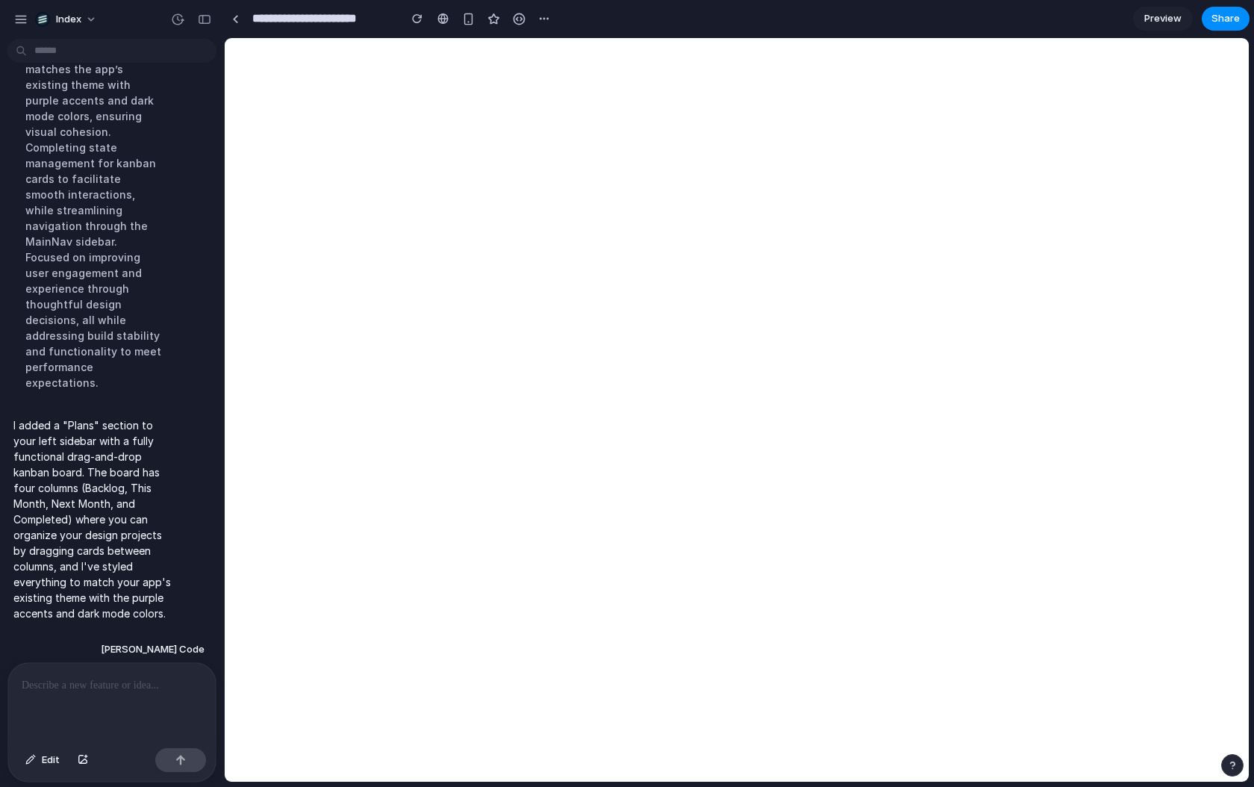
scroll to position [314, 0]
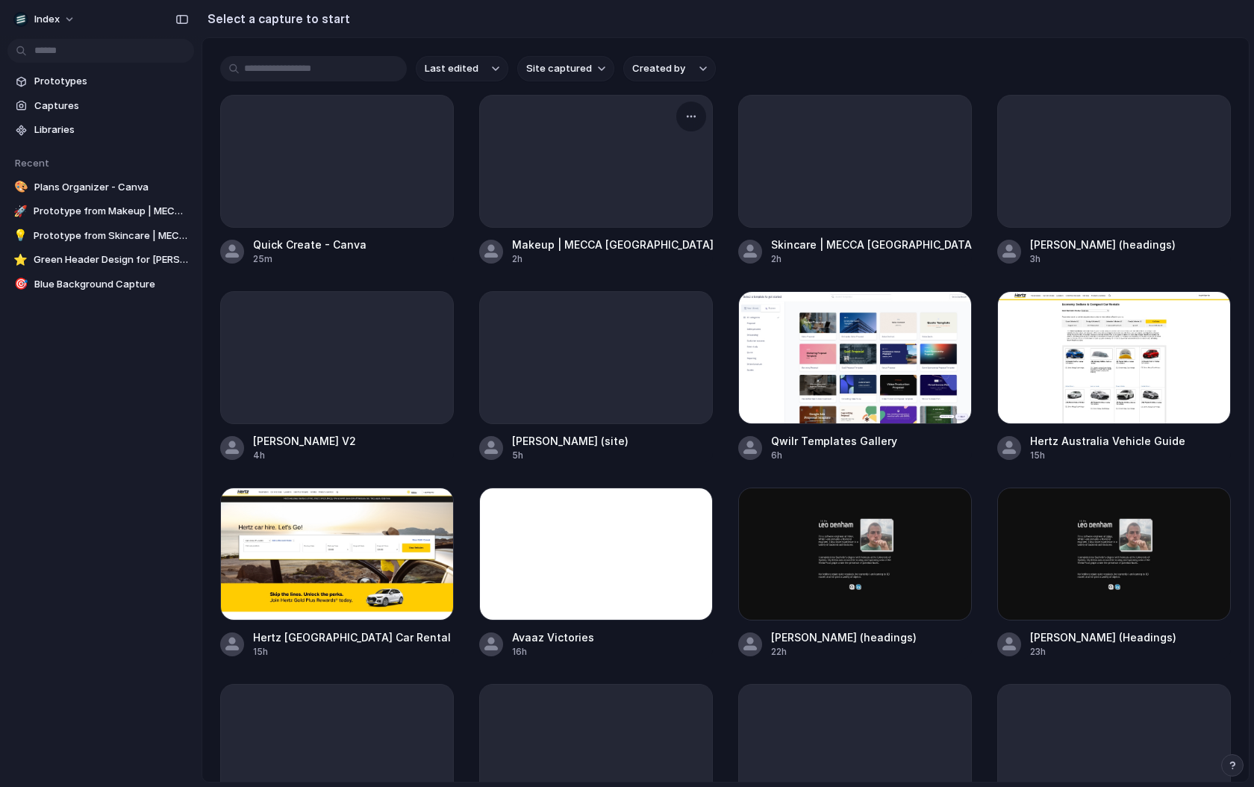
click at [567, 128] on div at bounding box center [596, 161] width 234 height 133
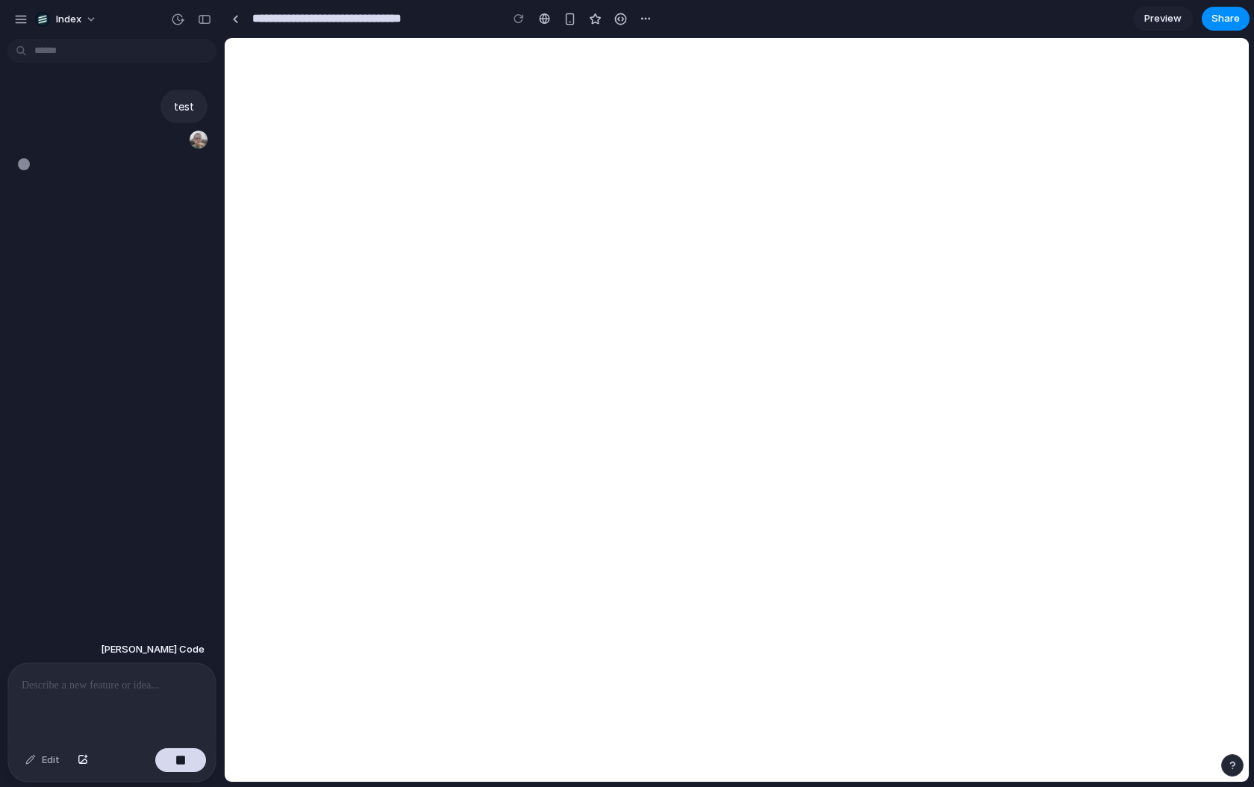
type input "**********"
